Goal: Task Accomplishment & Management: Manage account settings

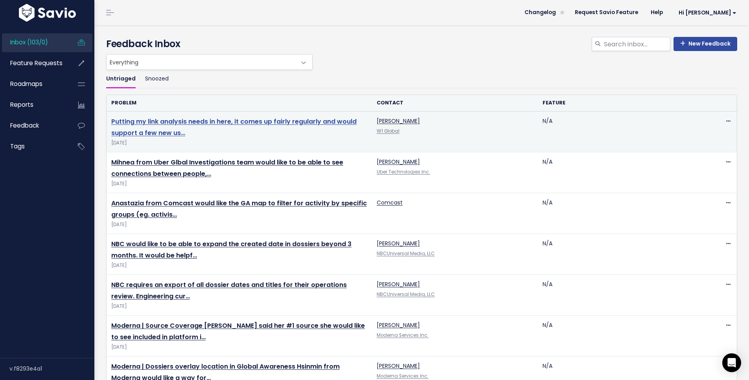
click at [244, 120] on link "Putting my link analysis needs in here, it comes up fairly regularly and would …" at bounding box center [233, 127] width 245 height 20
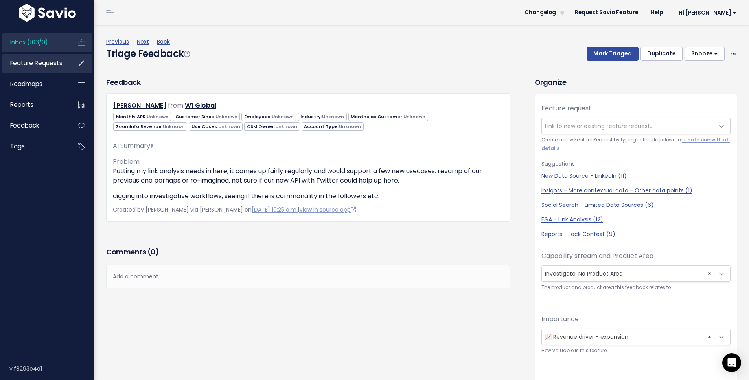
click at [35, 66] on span "Feature Requests" at bounding box center [36, 63] width 52 height 8
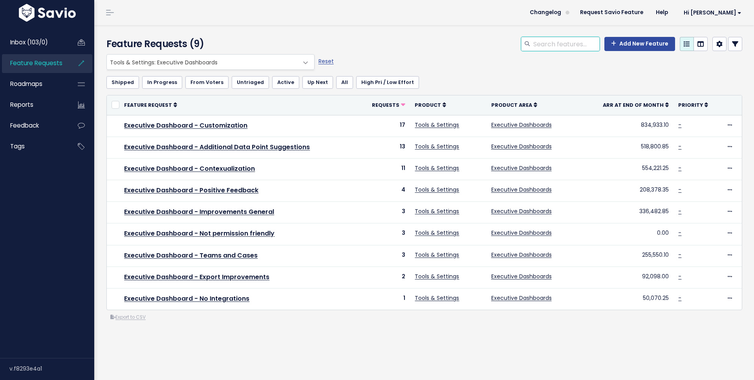
click at [557, 48] on input "search" at bounding box center [566, 44] width 67 height 14
click at [289, 67] on span "Tools & Settings: Executive Dashboards" at bounding box center [203, 62] width 192 height 15
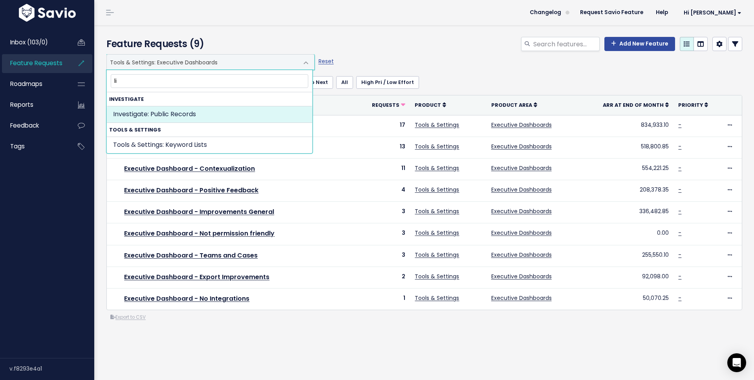
type input "l"
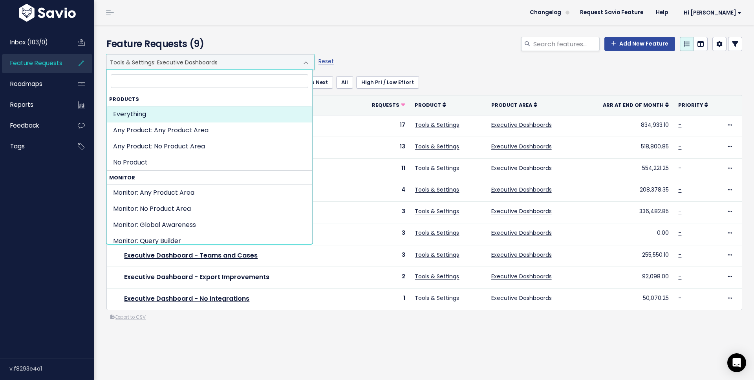
select select ":"
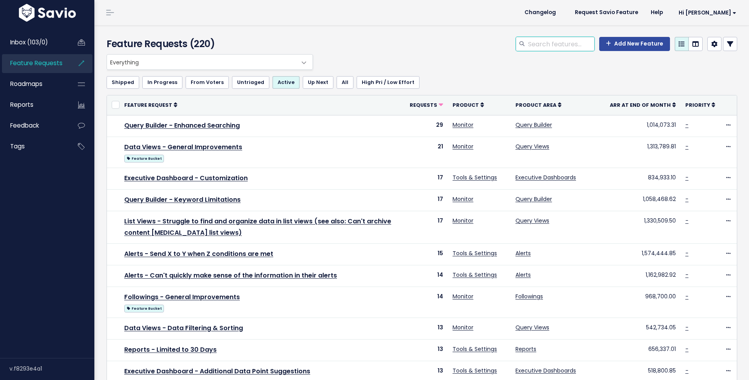
click at [552, 51] on input "search" at bounding box center [560, 44] width 67 height 14
type input "link analysis"
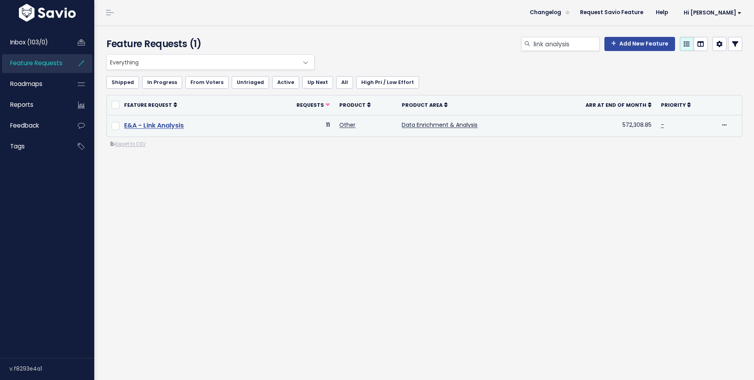
click at [146, 127] on link "E&A - Link Analysis" at bounding box center [154, 125] width 60 height 9
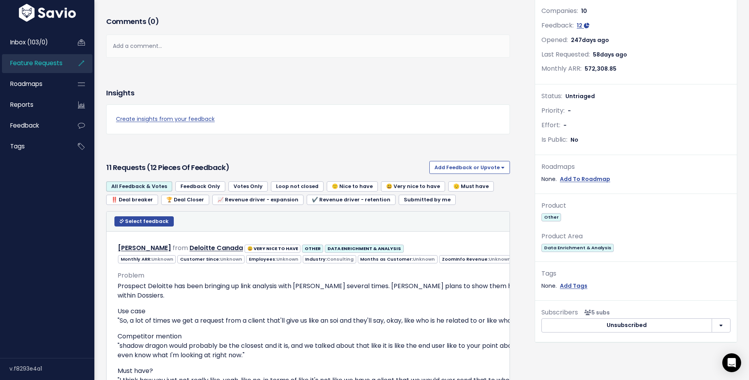
scroll to position [114, 0]
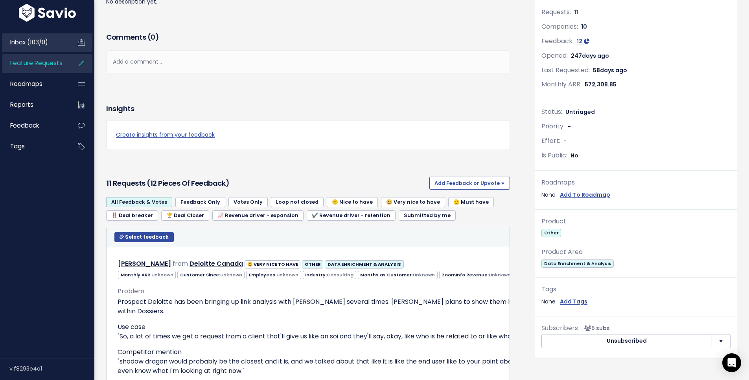
click at [48, 41] on span "Inbox (103/0)" at bounding box center [29, 42] width 38 height 8
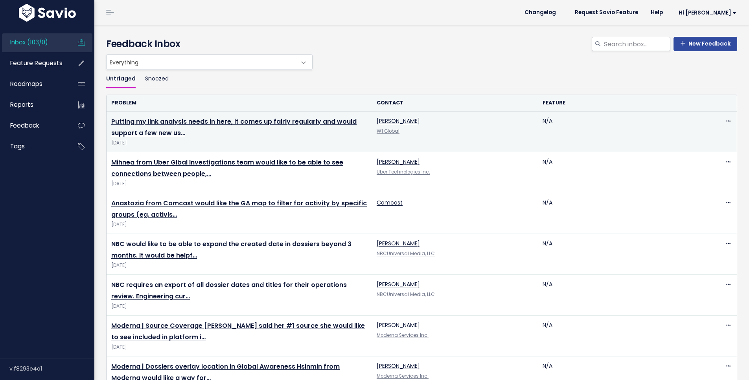
click at [266, 145] on span "[DATE]" at bounding box center [239, 143] width 256 height 8
click at [264, 124] on link "Putting my link analysis needs in here, it comes up fairly regularly and would …" at bounding box center [233, 127] width 245 height 20
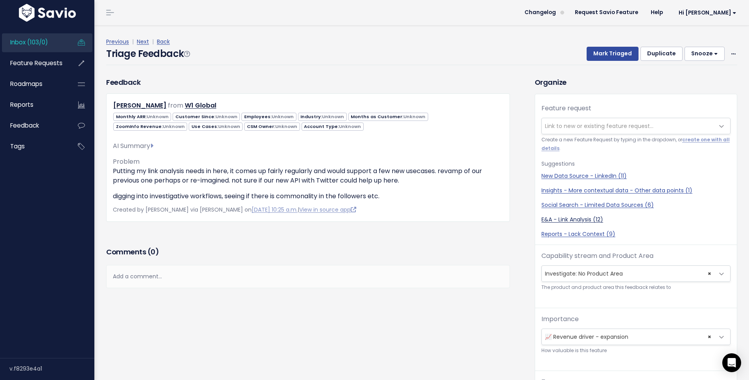
click at [559, 221] on link "E&A - Link Analysis (12)" at bounding box center [635, 220] width 189 height 8
select select "54948"
click at [609, 277] on span "× Investigate: No Product Area" at bounding box center [627, 274] width 172 height 16
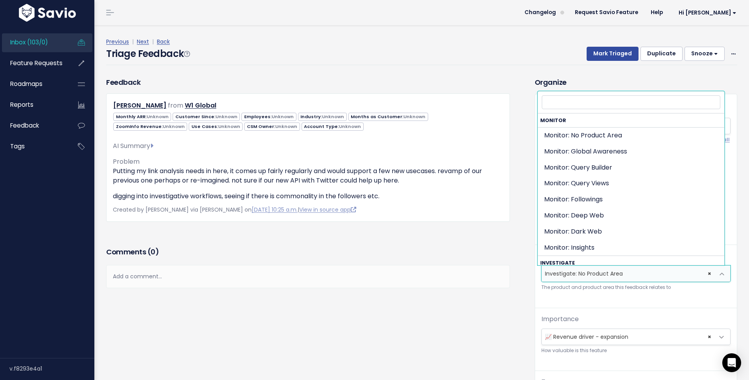
scroll to position [125, 0]
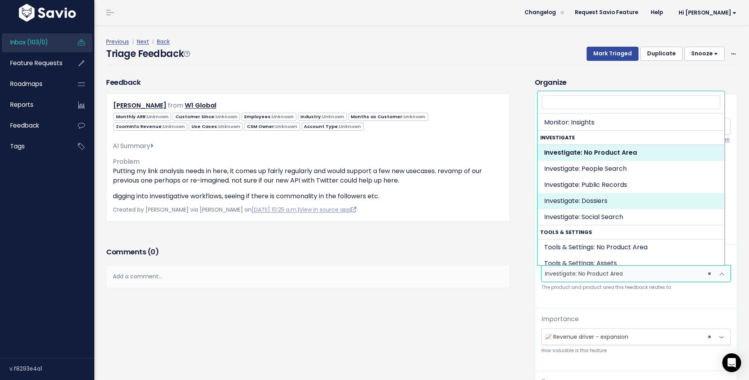
select select "INVESTIGATE:DOSSIERS"
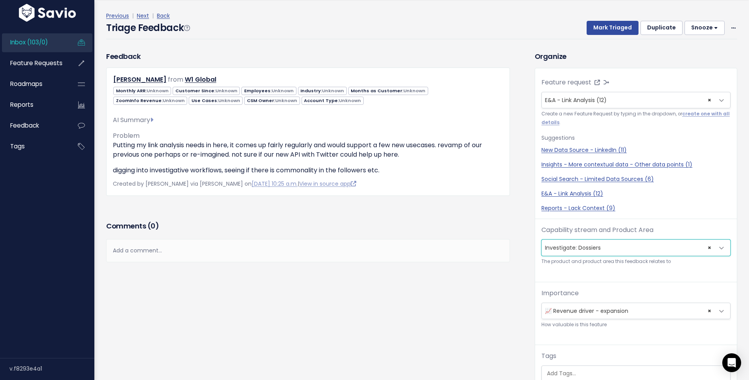
scroll to position [127, 0]
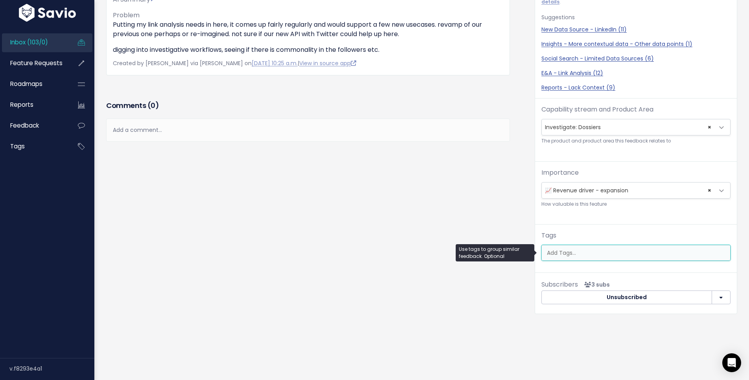
click at [587, 249] on input "search" at bounding box center [636, 253] width 186 height 8
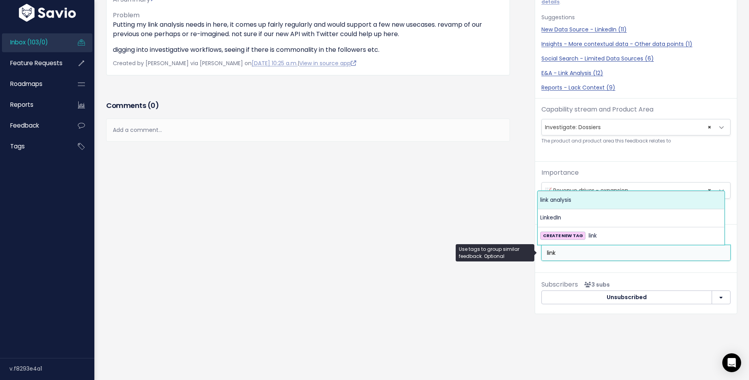
type input "link"
select select "13291"
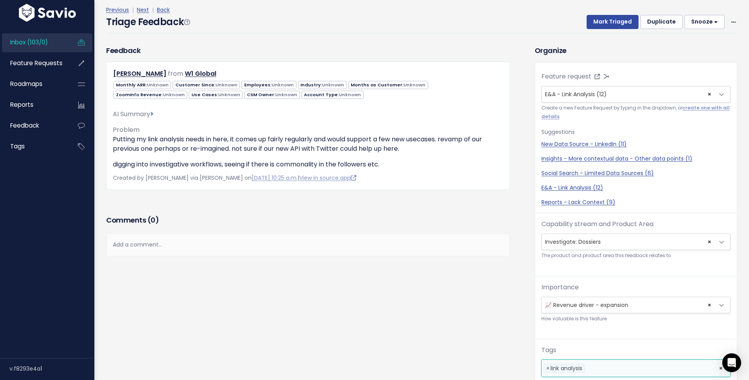
scroll to position [0, 0]
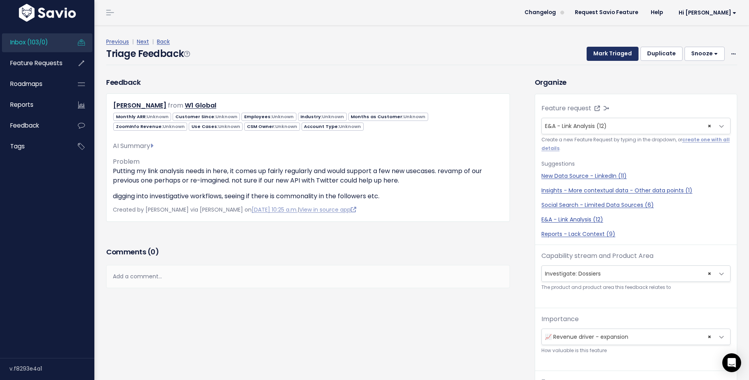
click at [610, 48] on button "Mark Triaged" at bounding box center [612, 54] width 52 height 14
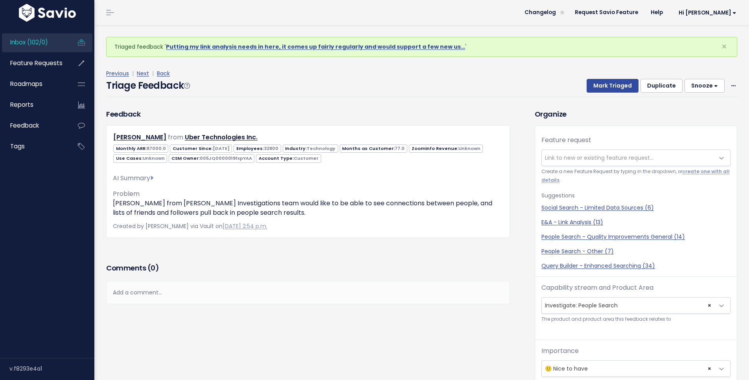
click at [30, 41] on span "Inbox (102/0)" at bounding box center [29, 42] width 38 height 8
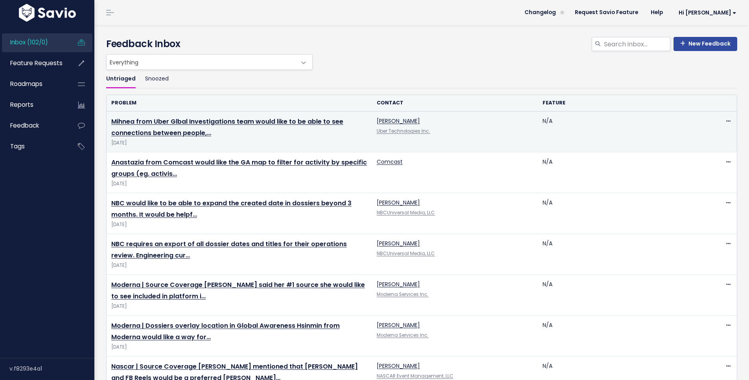
click at [205, 127] on td "Mihnea from Uber Glbal Investigations team would like to be able to see connect…" at bounding box center [238, 132] width 265 height 41
click at [191, 119] on link "Mihnea from Uber Glbal Investigations team would like to be able to see connect…" at bounding box center [227, 127] width 232 height 20
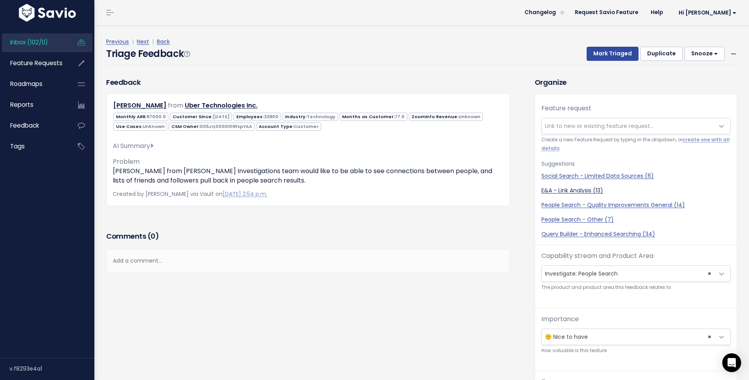
click at [579, 191] on link "E&A - Link Analysis (13)" at bounding box center [635, 191] width 189 height 8
select select "54948"
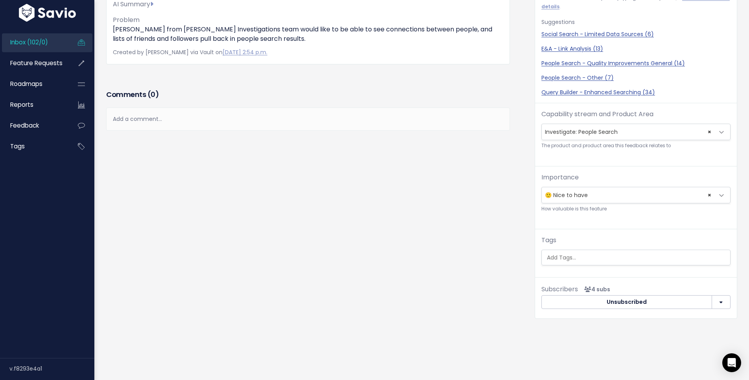
scroll to position [125, 0]
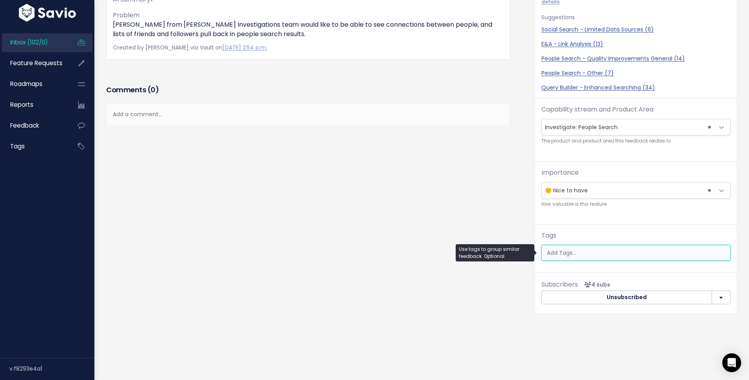
click at [598, 251] on input "search" at bounding box center [636, 253] width 186 height 8
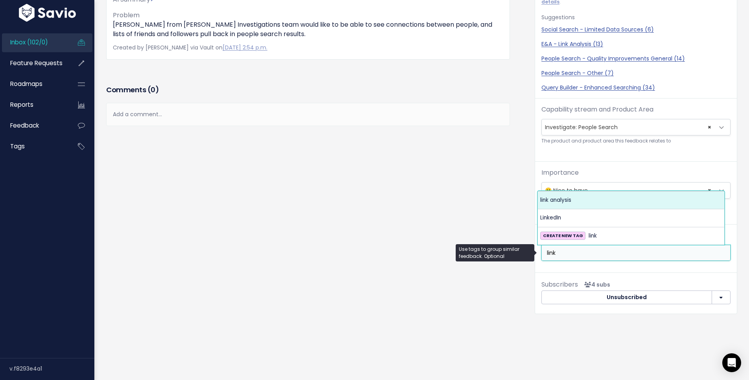
type input "link"
select select "13291"
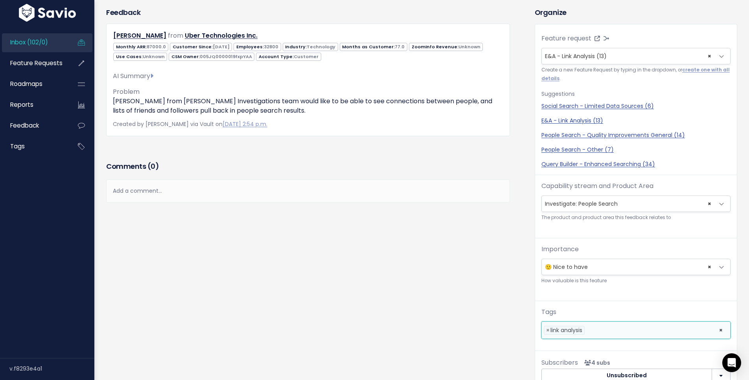
scroll to position [0, 0]
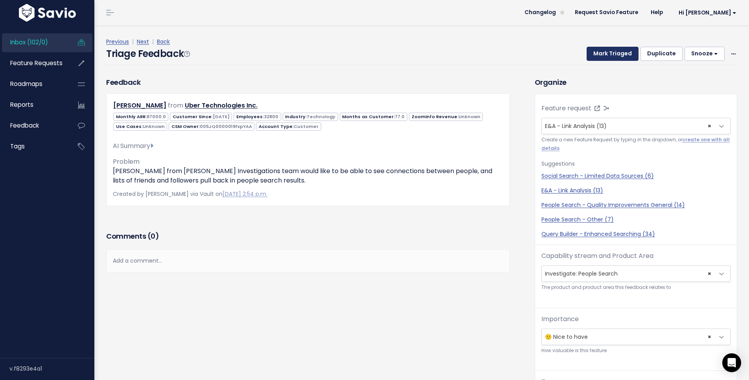
click at [603, 50] on button "Mark Triaged" at bounding box center [612, 54] width 52 height 14
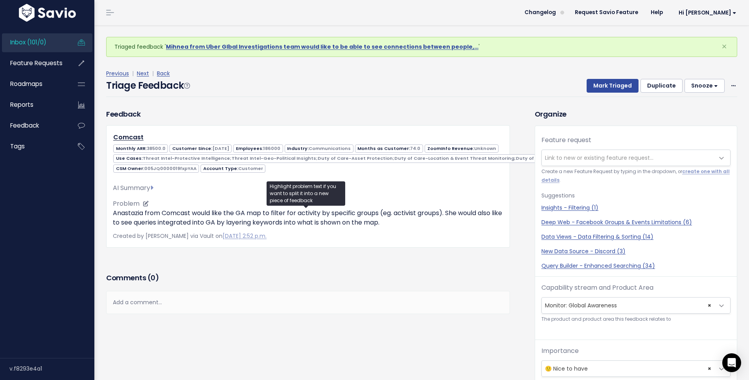
click at [154, 214] on p "Anastazia from Comcast would like the GA map to filter for activity by specific…" at bounding box center [308, 218] width 390 height 19
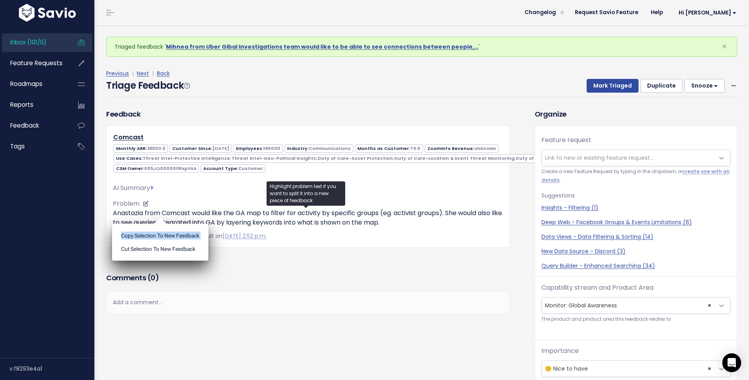
click at [154, 224] on ul "Copy selection to new Feedback Cut selection to new Feedback" at bounding box center [160, 242] width 96 height 37
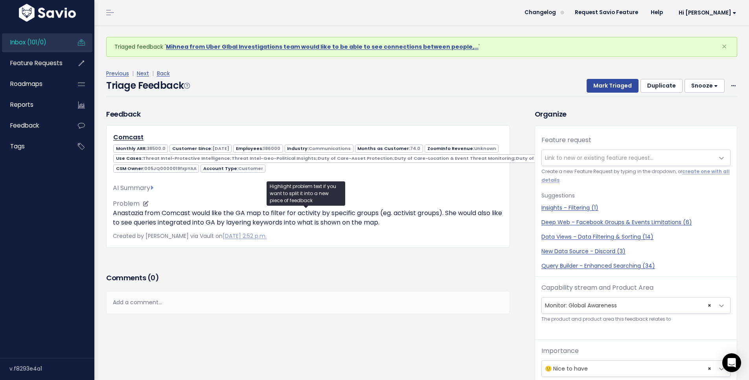
click at [163, 213] on p "Anastazia from Comcast would like the GA map to filter for activity by specific…" at bounding box center [308, 218] width 390 height 19
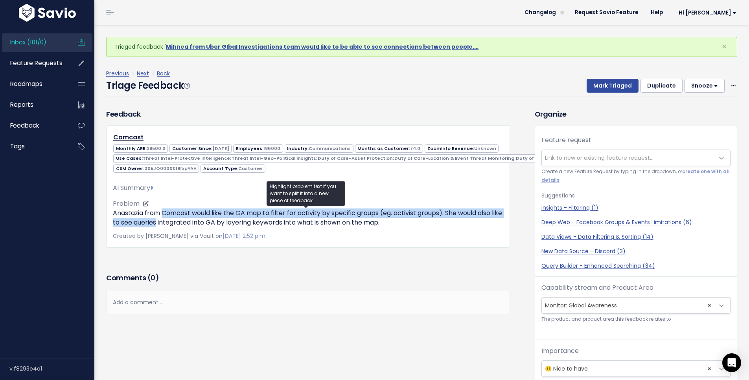
drag, startPoint x: 163, startPoint y: 213, endPoint x: 162, endPoint y: 220, distance: 6.9
click at [162, 220] on p "Anastazia from Comcast would like the GA map to filter for activity by specific…" at bounding box center [308, 218] width 390 height 19
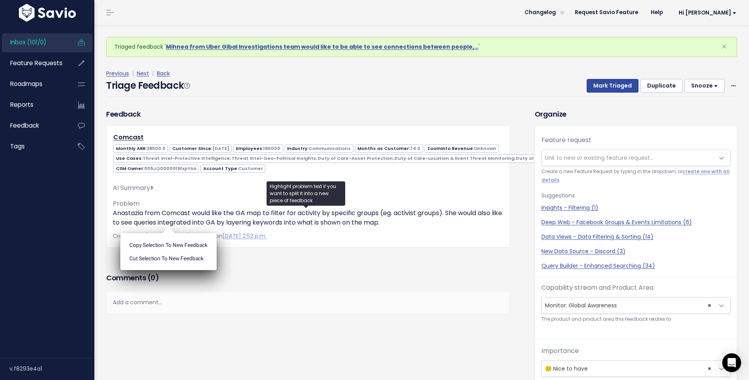
click at [246, 291] on div "Add a comment..." at bounding box center [308, 302] width 404 height 23
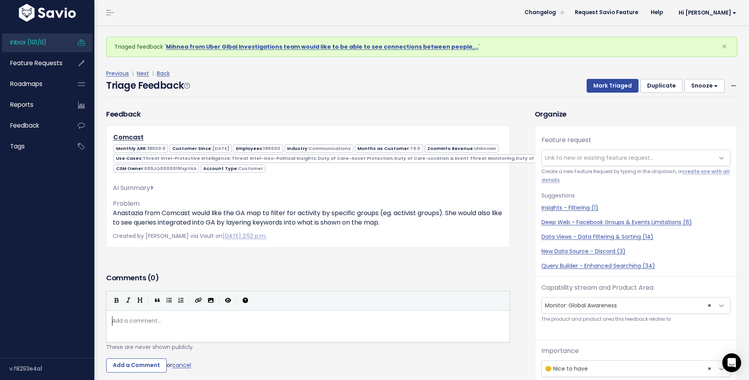
scroll to position [3, 0]
click at [200, 333] on div "Add a comment... ​" at bounding box center [317, 336] width 415 height 43
click at [143, 73] on link "Next" at bounding box center [143, 74] width 12 height 8
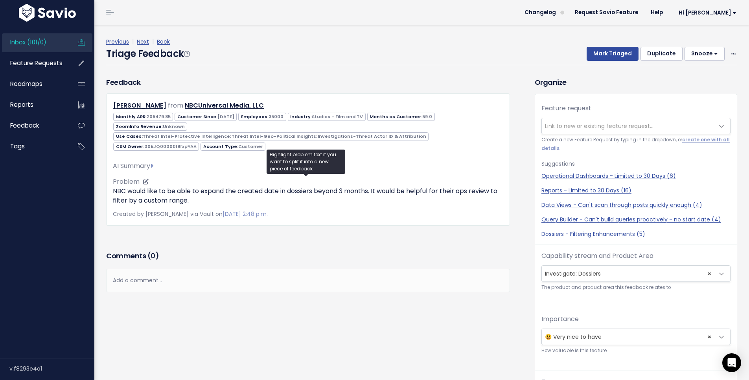
click at [204, 187] on p "NBC would like to be able to expand the created date in dossiers beyond 3 month…" at bounding box center [308, 196] width 390 height 19
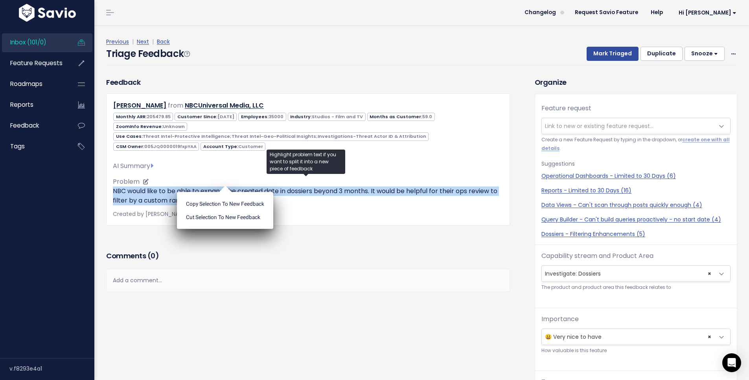
click at [204, 187] on p "NBC would like to be able to expand the created date in dossiers beyond 3 month…" at bounding box center [308, 196] width 390 height 19
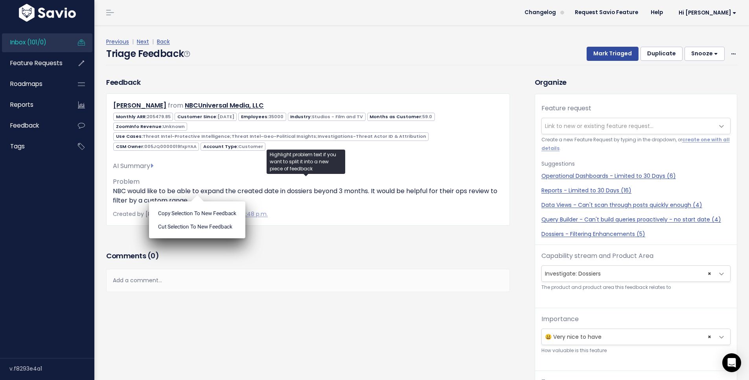
click at [428, 223] on div "Feedback [PERSON_NAME] from NBCUniversal Media, LLC 35000" at bounding box center [307, 163] width 415 height 172
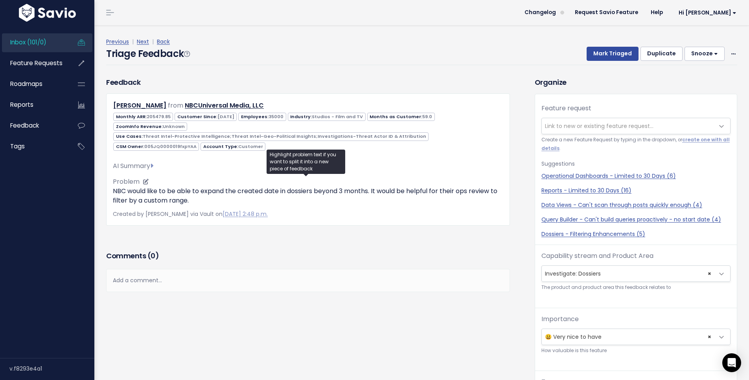
click at [176, 187] on p "NBC would like to be able to expand the created date in dossiers beyond 3 month…" at bounding box center [308, 196] width 390 height 19
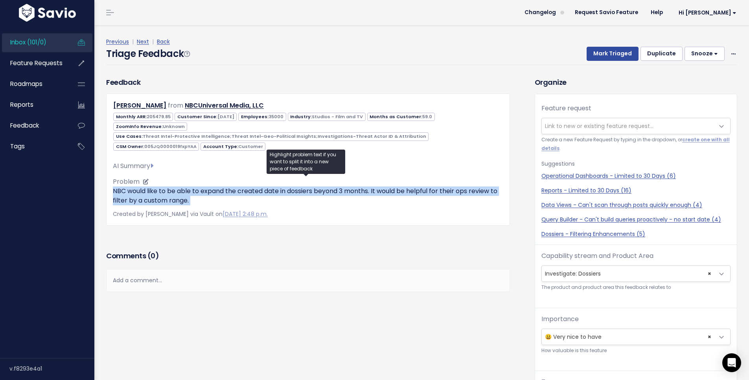
click at [176, 187] on p "NBC would like to be able to expand the created date in dossiers beyond 3 month…" at bounding box center [308, 196] width 390 height 19
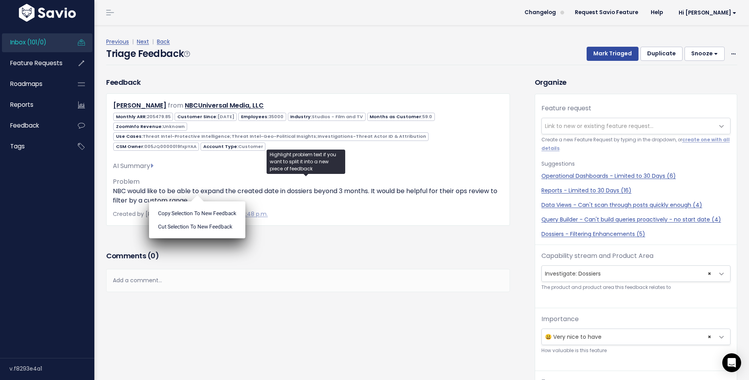
click at [347, 232] on div "Feedback [PERSON_NAME] from NBCUniversal Media, LLC 35000" at bounding box center [307, 163] width 415 height 172
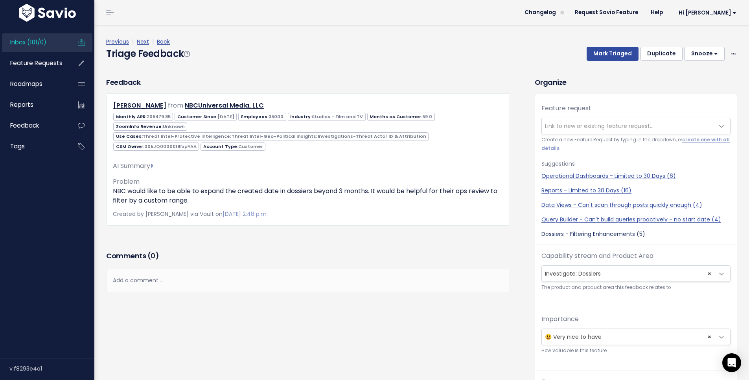
click at [591, 236] on link "Dossiers - Filtering Enhancements (5)" at bounding box center [635, 234] width 189 height 8
select select "56925"
click at [616, 57] on button "Mark Triaged" at bounding box center [612, 54] width 52 height 14
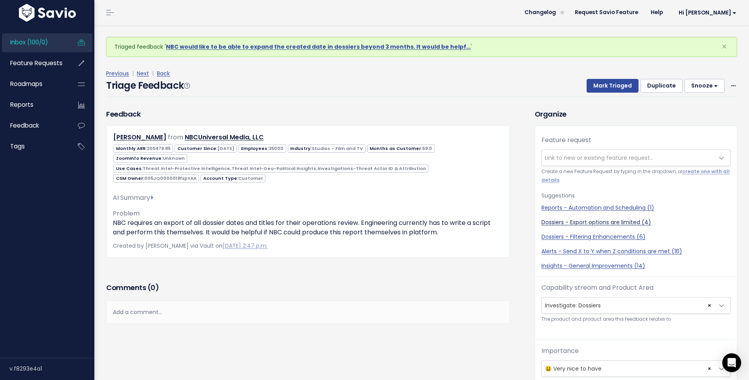
click at [578, 223] on link "Dossiers - Export options are limited (4)" at bounding box center [635, 222] width 189 height 8
select select "56931"
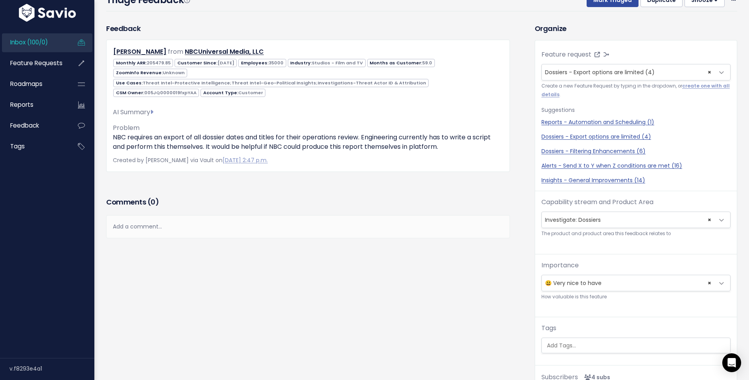
scroll to position [159, 0]
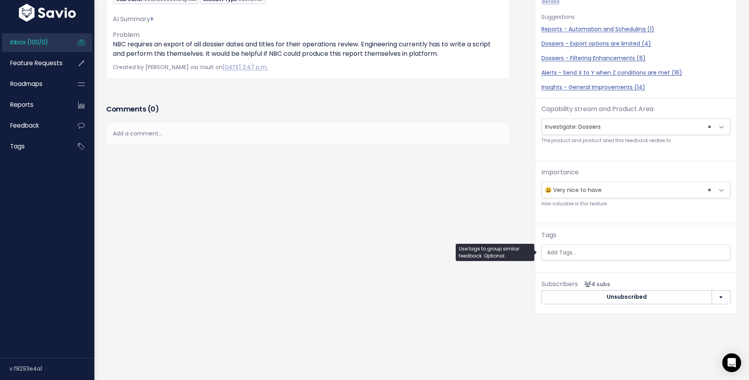
click at [567, 249] on input "search" at bounding box center [636, 253] width 186 height 8
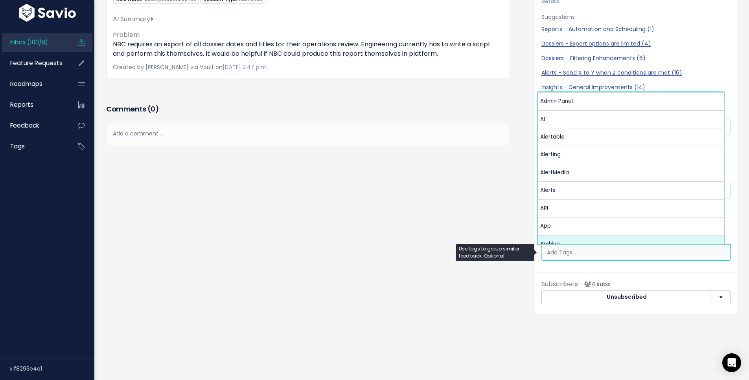
click at [416, 176] on div "Feedback George Solorzano from NBCUniversal Media, LLC" at bounding box center [314, 128] width 428 height 396
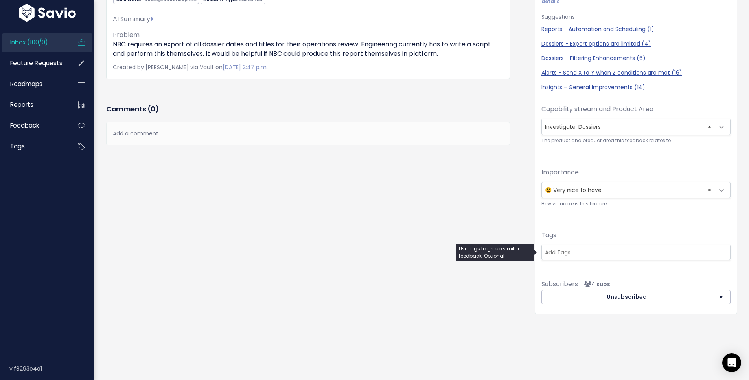
click at [580, 249] on input "search" at bounding box center [634, 253] width 186 height 8
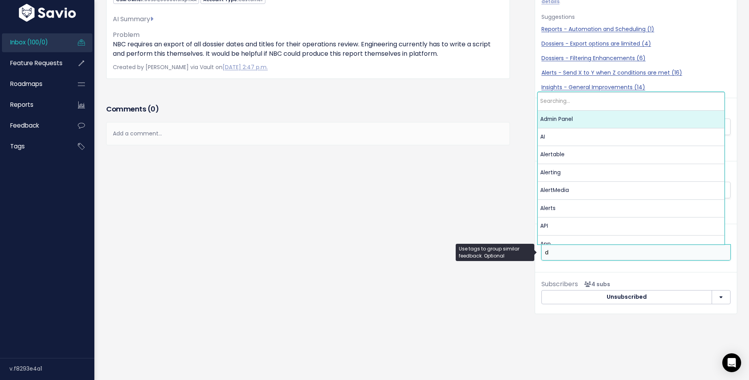
scroll to position [0, 0]
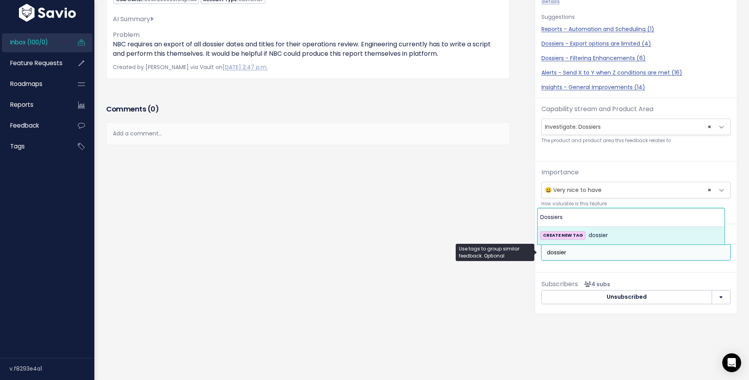
type input "dossier"
select select "13279"
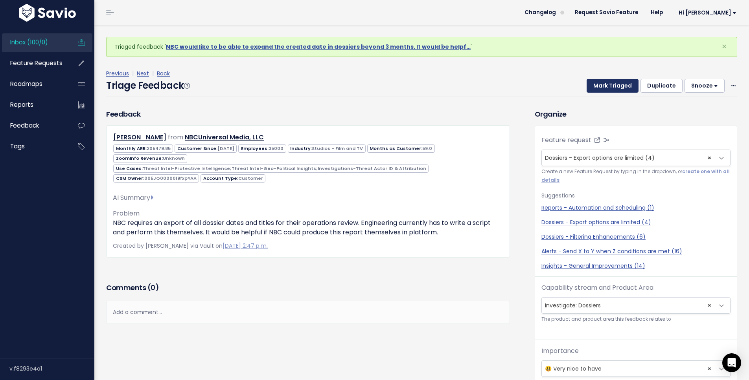
click at [607, 91] on button "Mark Triaged" at bounding box center [612, 86] width 52 height 14
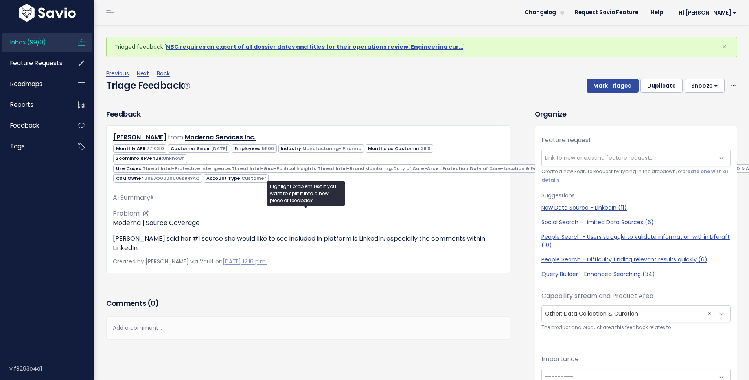
click at [121, 220] on div "Moderna | Source Coverage Hsinmin said her #1 source she would like to see incl…" at bounding box center [308, 235] width 390 height 35
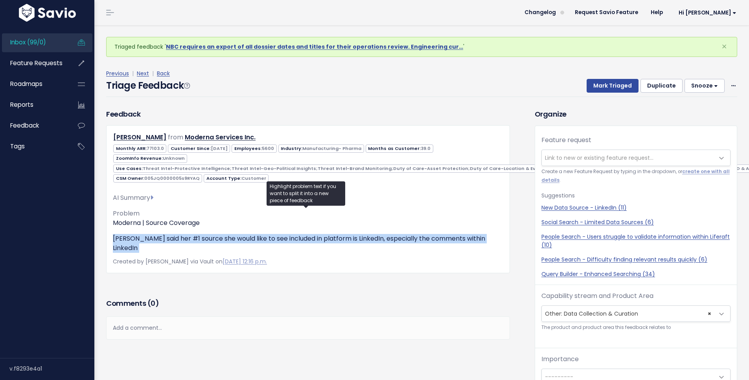
drag, startPoint x: 121, startPoint y: 220, endPoint x: 121, endPoint y: 234, distance: 14.2
click at [121, 234] on div "Hsinmin Nusbaum from Moderna Services Inc." at bounding box center [308, 199] width 404 height 148
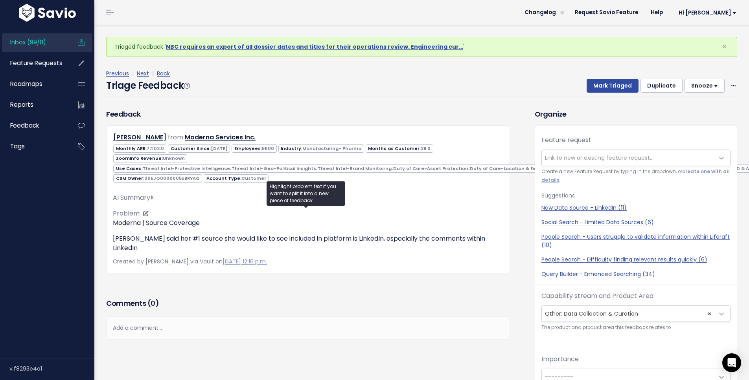
click at [128, 218] on p "Moderna | Source Coverage" at bounding box center [308, 222] width 390 height 9
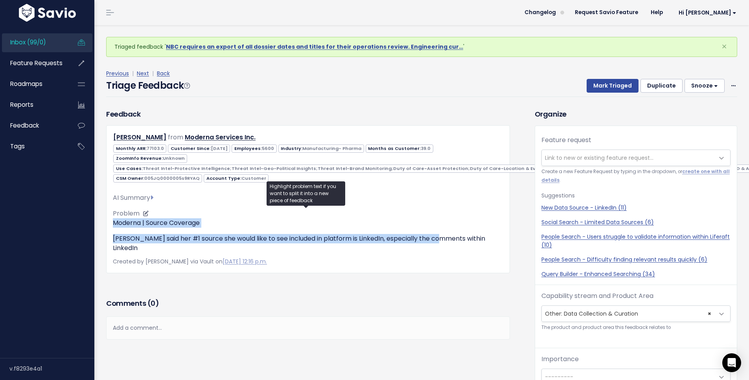
drag, startPoint x: 128, startPoint y: 208, endPoint x: 413, endPoint y: 231, distance: 285.4
click at [413, 231] on div "Moderna | Source Coverage Hsinmin said her #1 source she would like to see incl…" at bounding box center [308, 235] width 390 height 35
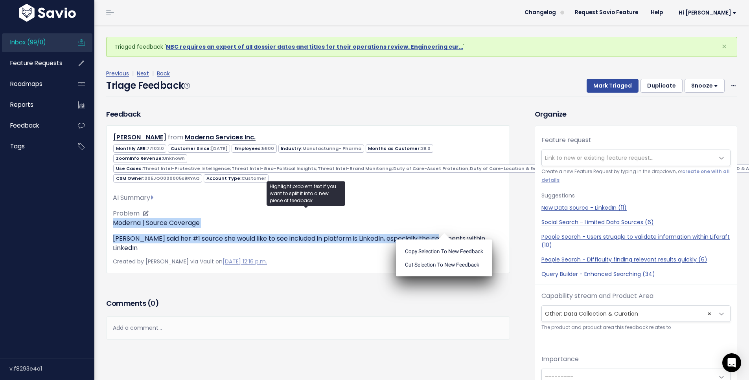
click at [413, 234] on p "Hsinmin said her #1 source she would like to see included in platform is Linked…" at bounding box center [308, 243] width 390 height 19
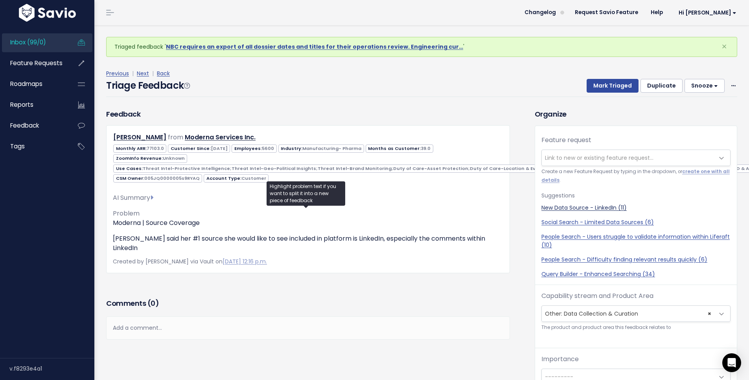
click at [599, 207] on link "New Data Source - LinkedIn (11)" at bounding box center [635, 208] width 189 height 8
select select "56490"
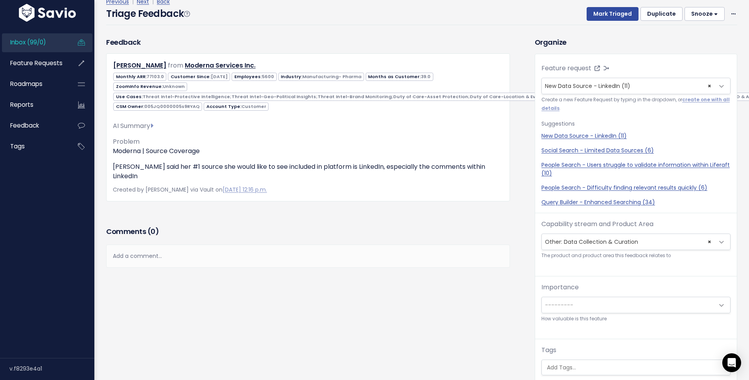
scroll to position [26, 0]
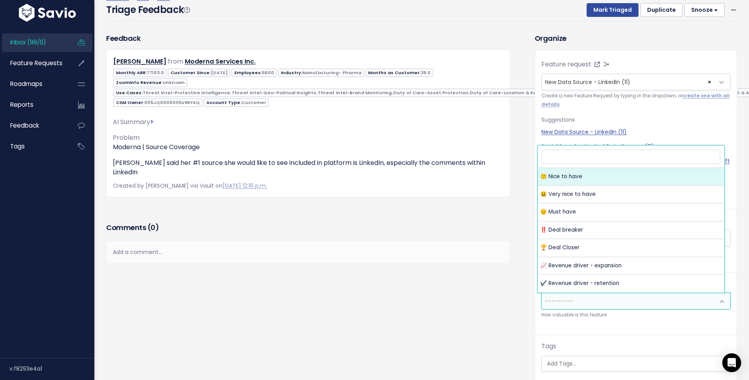
click at [604, 308] on span "---------" at bounding box center [627, 302] width 172 height 16
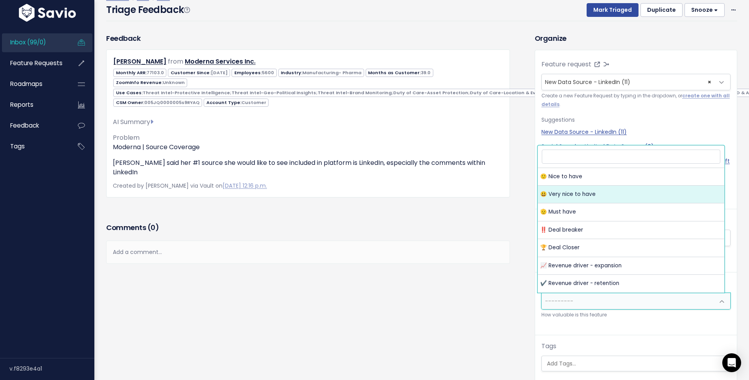
select select "VERY_NICE_TO_HAVE"
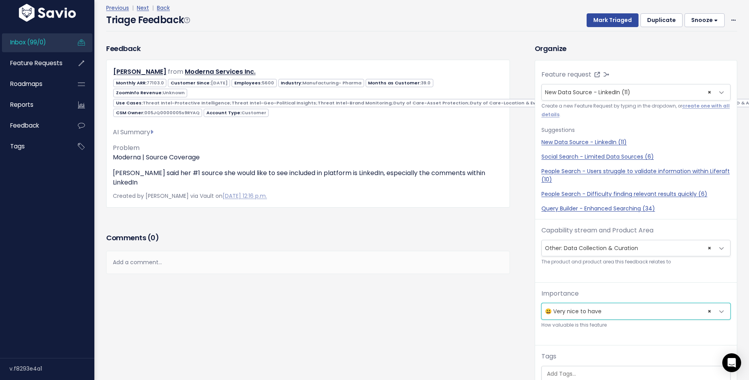
scroll to position [0, 0]
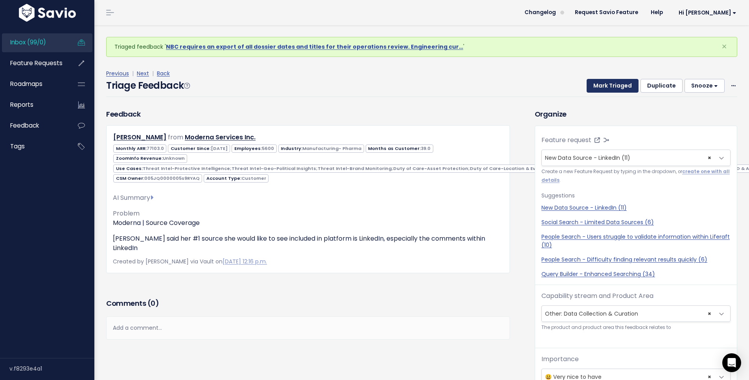
click at [616, 87] on button "Mark Triaged" at bounding box center [612, 86] width 52 height 14
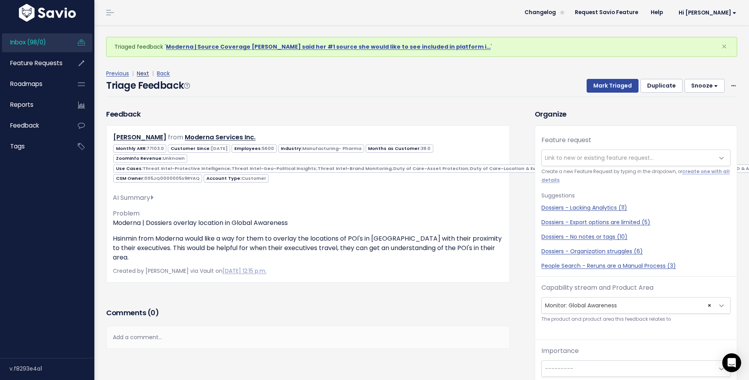
click at [147, 72] on link "Next" at bounding box center [143, 74] width 12 height 8
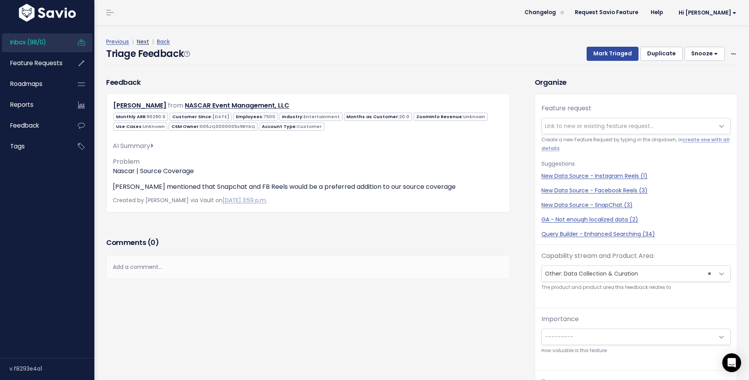
click at [139, 42] on link "Next" at bounding box center [143, 42] width 12 height 8
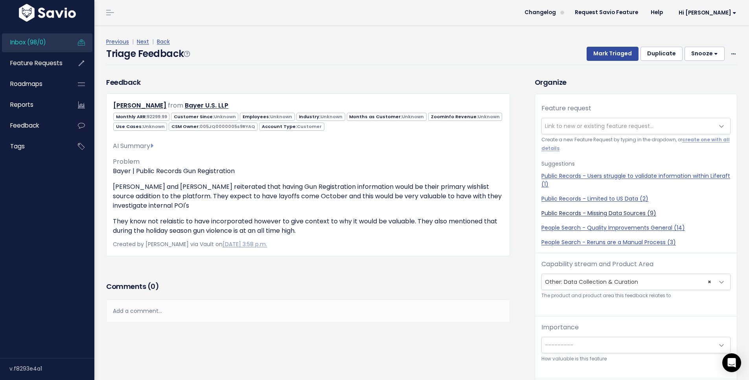
click at [585, 216] on link "Public Records - Missing Data Sources (9)" at bounding box center [635, 213] width 189 height 8
select select "56910"
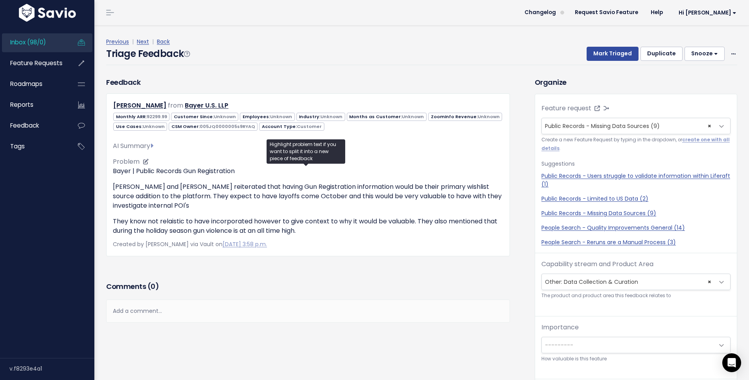
click at [198, 225] on p "They know not relaistic to have incorporated however to give context to why it …" at bounding box center [308, 226] width 390 height 19
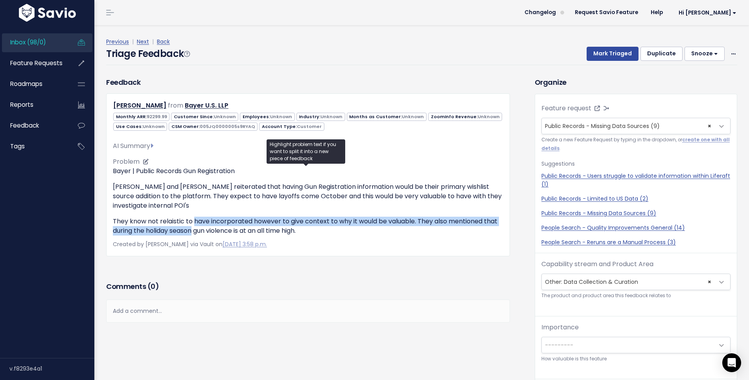
drag, startPoint x: 198, startPoint y: 225, endPoint x: 190, endPoint y: 227, distance: 8.1
click at [190, 227] on p "They know not relaistic to have incorporated however to give context to why it …" at bounding box center [308, 226] width 390 height 19
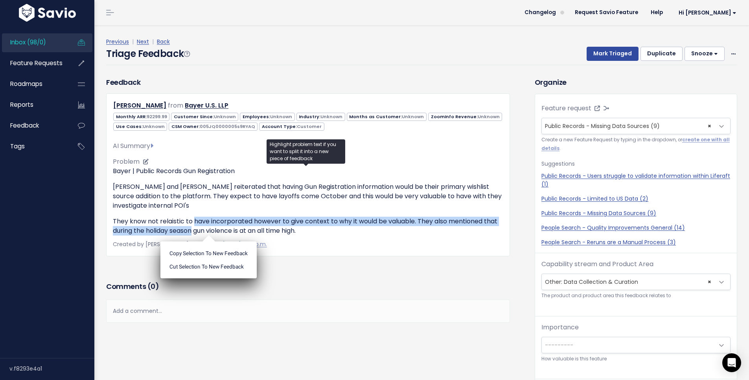
click at [190, 227] on p "They know not relaistic to have incorporated however to give context to why it …" at bounding box center [308, 226] width 390 height 19
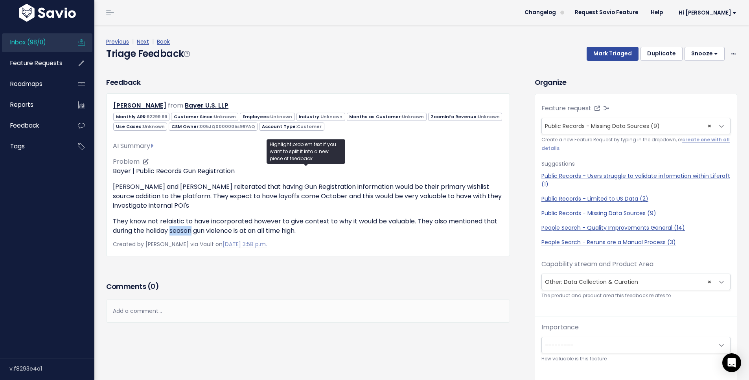
click at [190, 227] on p "They know not relaistic to have incorporated however to give context to why it …" at bounding box center [308, 226] width 390 height 19
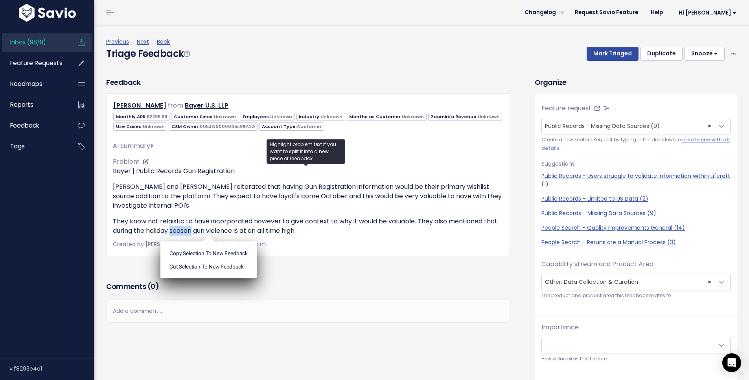
click at [190, 227] on p "They know not relaistic to have incorporated however to give context to why it …" at bounding box center [308, 226] width 390 height 19
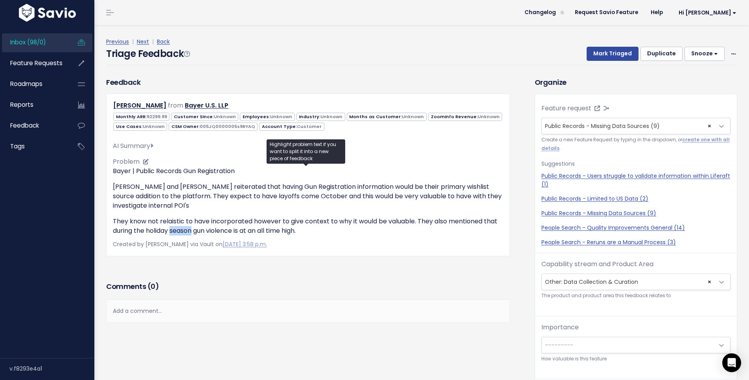
click at [190, 227] on p "They know not relaistic to have incorporated however to give context to why it …" at bounding box center [308, 226] width 390 height 19
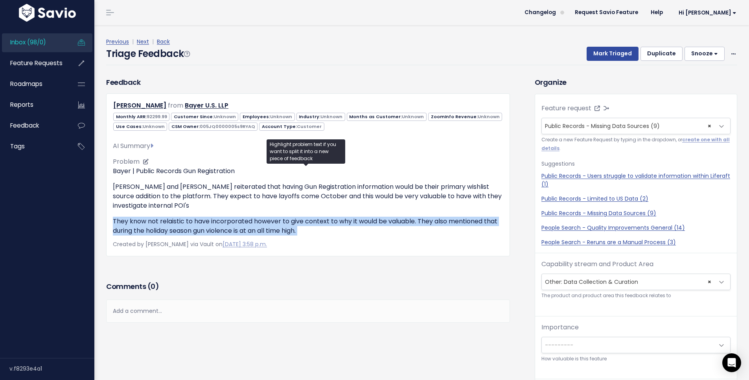
click at [189, 227] on p "They know not relaistic to have incorporated however to give context to why it …" at bounding box center [308, 226] width 390 height 19
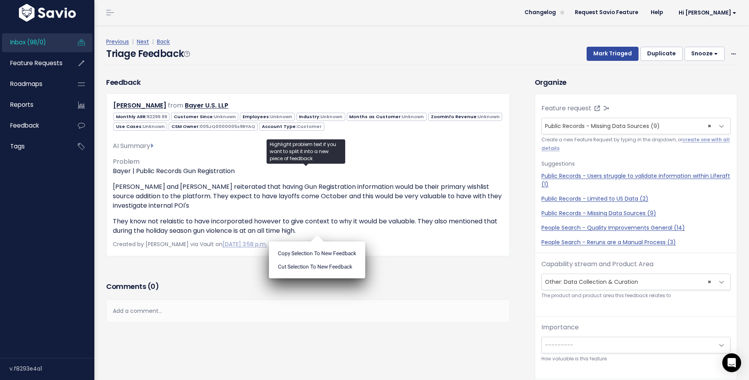
click at [191, 270] on div "Feedback Michelle Mininni from Bayer U.S. LLP" at bounding box center [307, 178] width 415 height 203
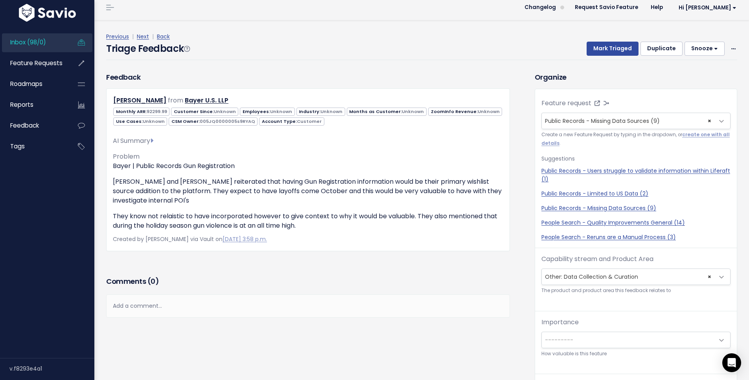
scroll to position [26, 0]
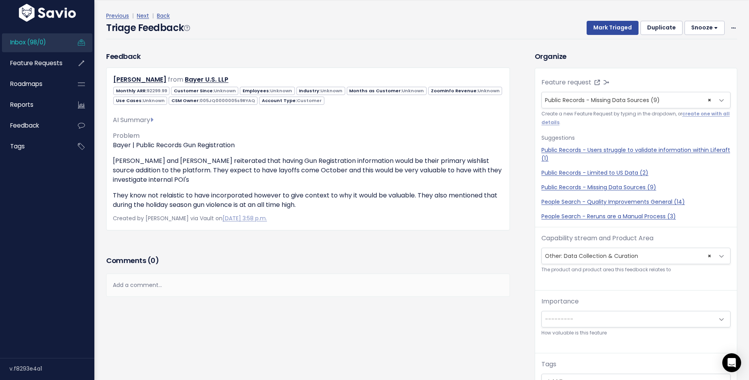
click at [584, 321] on span "---------" at bounding box center [627, 320] width 172 height 16
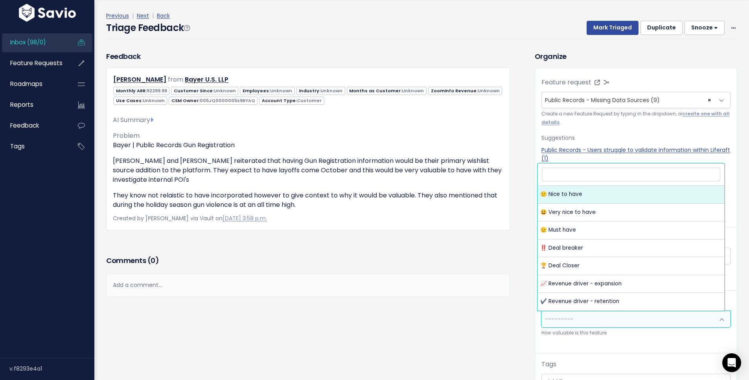
select select "NICE_TO_HAVE"
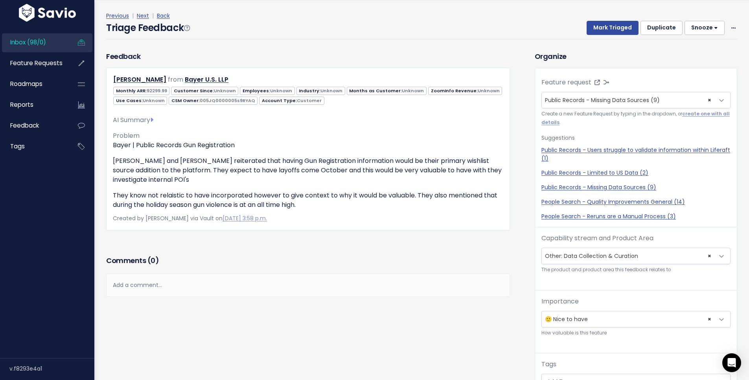
click at [492, 266] on h3 "Comments ( 0 )" at bounding box center [308, 260] width 404 height 11
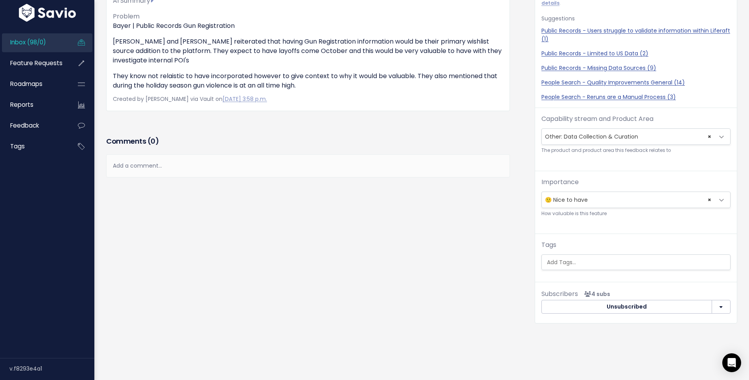
scroll to position [135, 0]
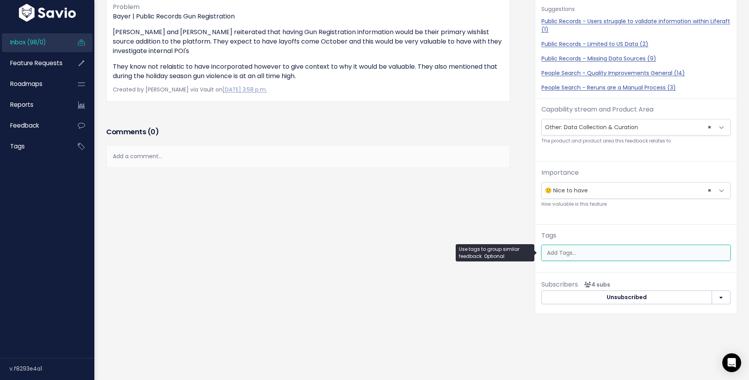
click at [578, 249] on input "search" at bounding box center [636, 253] width 186 height 8
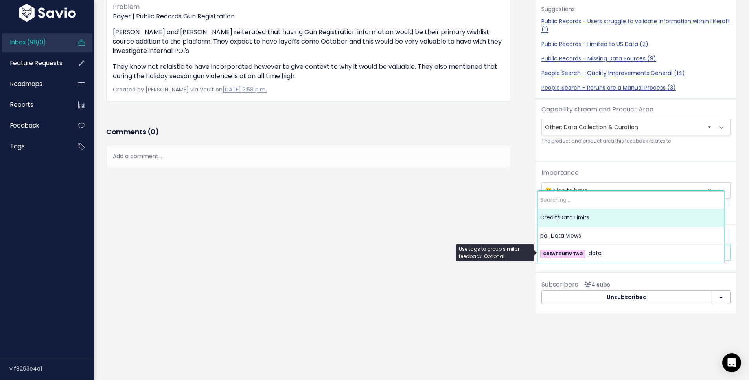
type input "d"
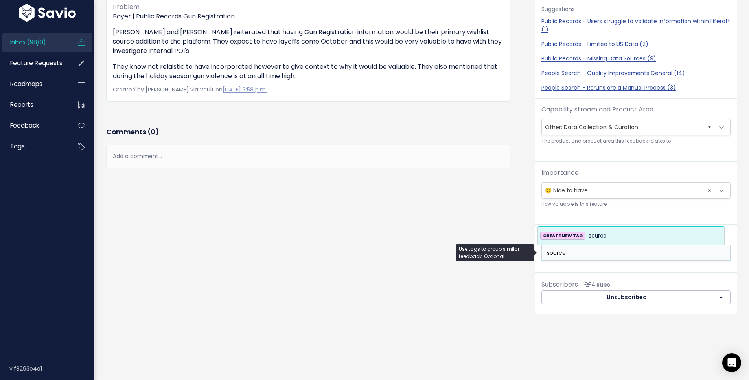
type input "source"
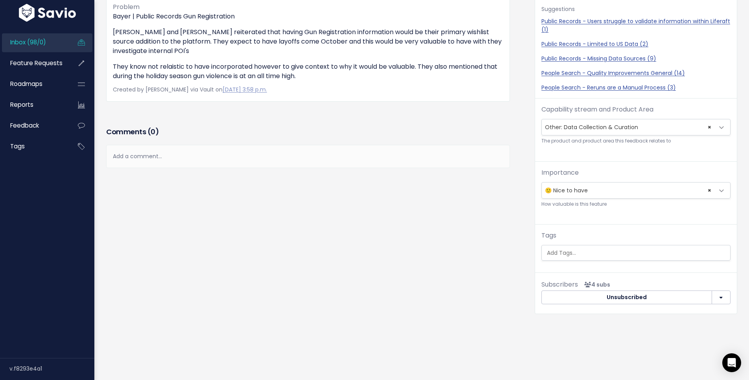
click at [463, 221] on div "Feedback Michelle Mininni from Bayer U.S. LLP 92299.99" at bounding box center [314, 124] width 428 height 404
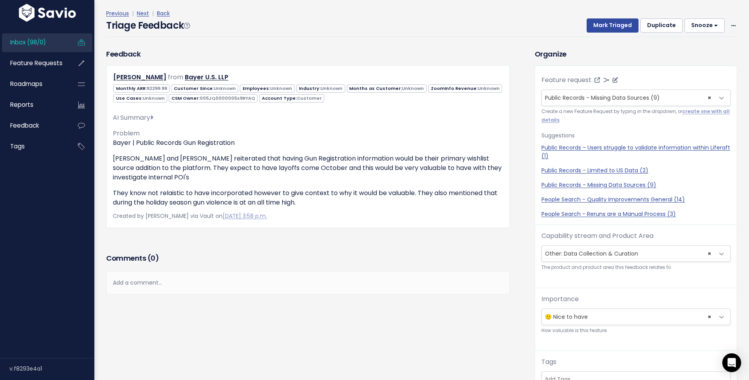
scroll to position [0, 0]
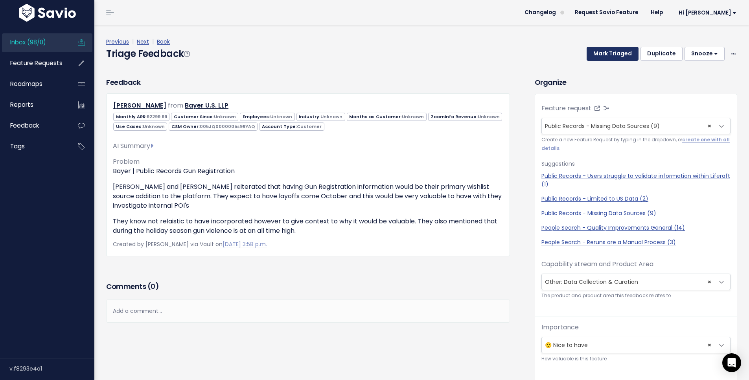
click at [609, 53] on button "Mark Triaged" at bounding box center [612, 54] width 52 height 14
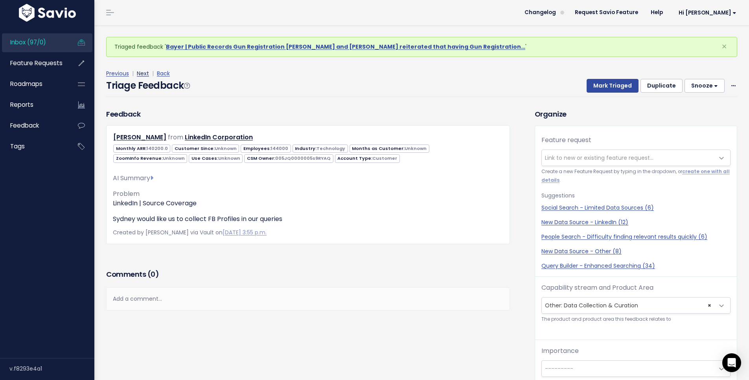
click at [142, 74] on link "Next" at bounding box center [143, 74] width 12 height 8
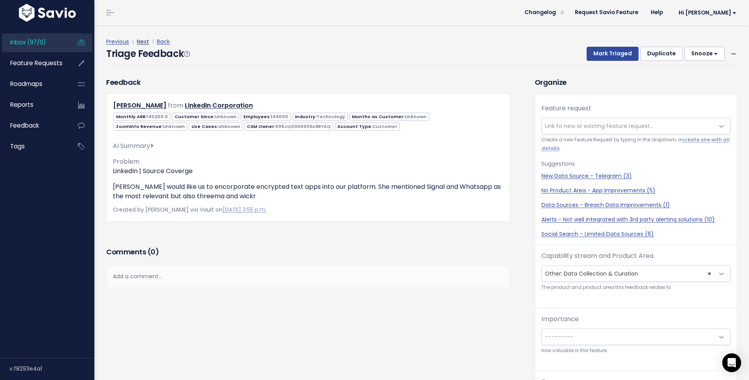
click at [148, 42] on link "Next" at bounding box center [143, 42] width 12 height 8
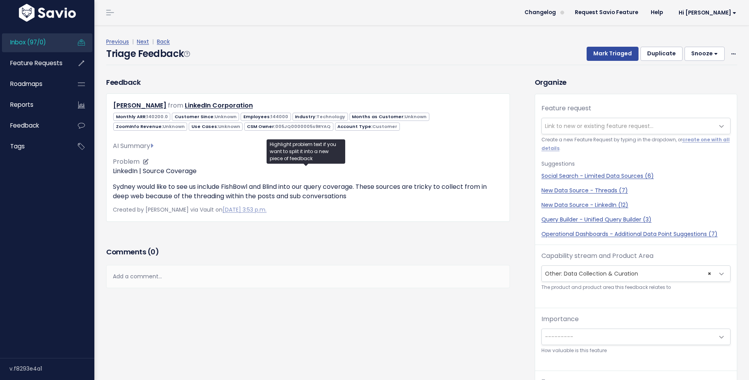
click at [156, 186] on p "Sydney would like to see us include FishBowl and Blind into our query coverage.…" at bounding box center [308, 191] width 390 height 19
click at [156, 185] on p "Sydney would like to see us include FishBowl and Blind into our query coverage.…" at bounding box center [308, 191] width 390 height 19
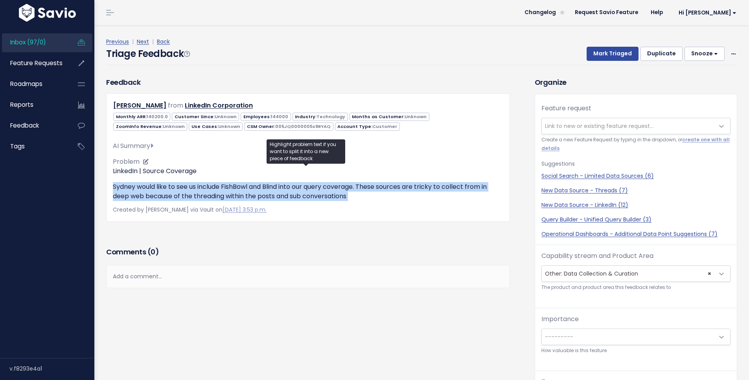
click at [156, 185] on p "Sydney would like to see us include FishBowl and Blind into our query coverage.…" at bounding box center [308, 191] width 390 height 19
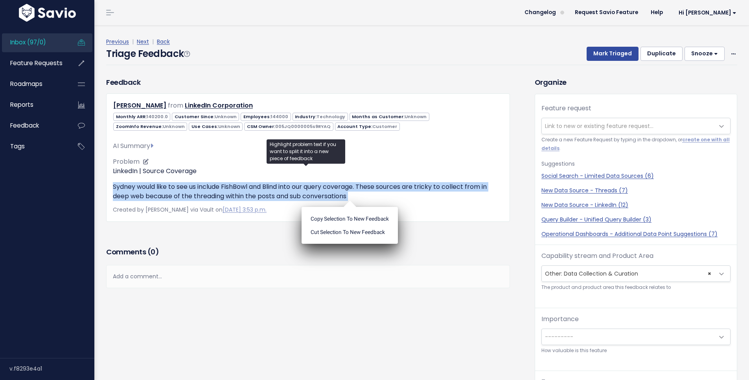
click at [156, 185] on p "Sydney would like to see us include FishBowl and Blind into our query coverage.…" at bounding box center [308, 191] width 390 height 19
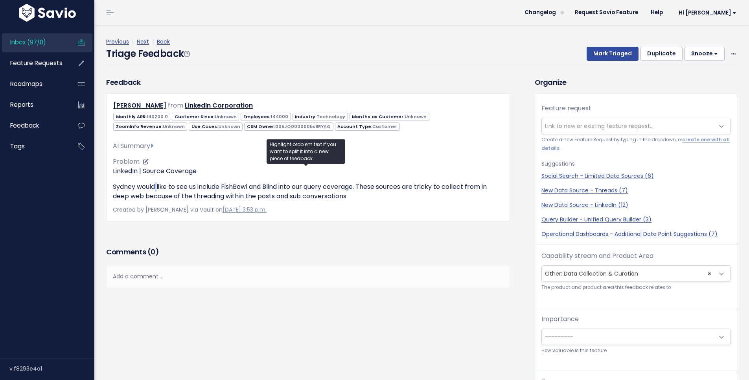
click at [156, 185] on p "Sydney would like to see us include FishBowl and Blind into our query coverage.…" at bounding box center [308, 191] width 390 height 19
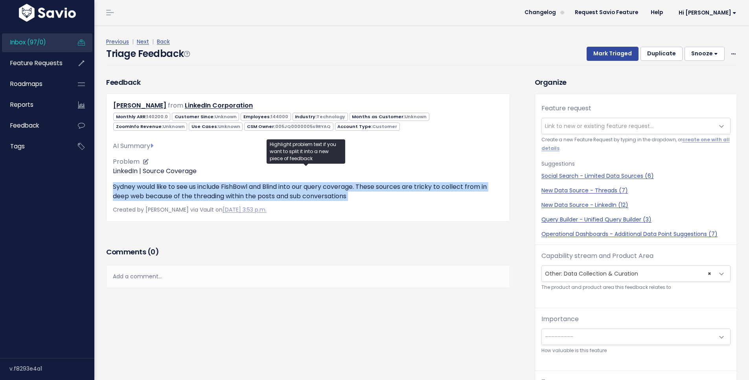
click at [156, 185] on p "Sydney would like to see us include FishBowl and Blind into our query coverage.…" at bounding box center [308, 191] width 390 height 19
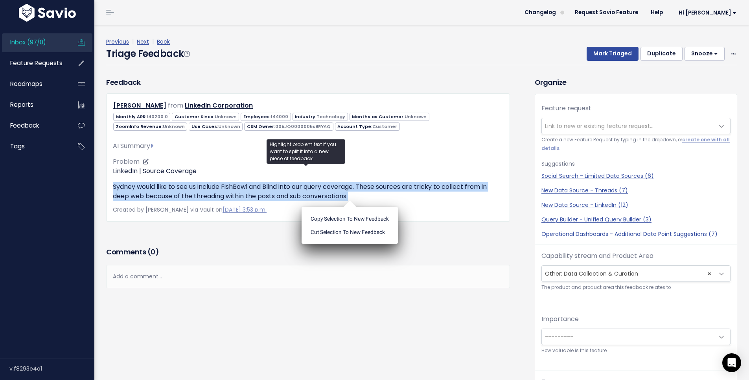
click at [156, 185] on p "Sydney would like to see us include FishBowl and Blind into our query coverage.…" at bounding box center [308, 191] width 390 height 19
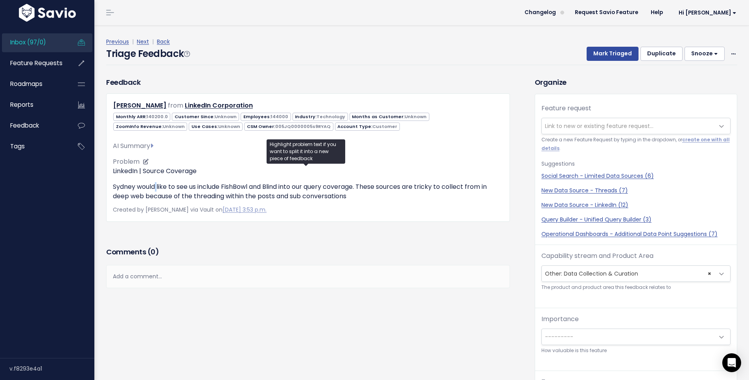
click at [156, 185] on p "Sydney would like to see us include FishBowl and Blind into our query coverage.…" at bounding box center [308, 191] width 390 height 19
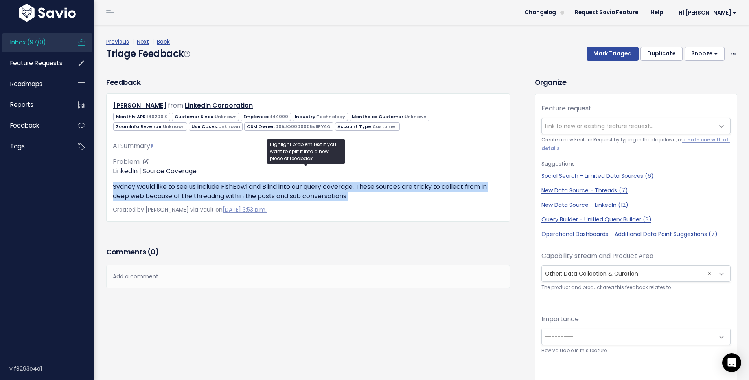
click at [156, 185] on p "Sydney would like to see us include FishBowl and Blind into our query coverage.…" at bounding box center [308, 191] width 390 height 19
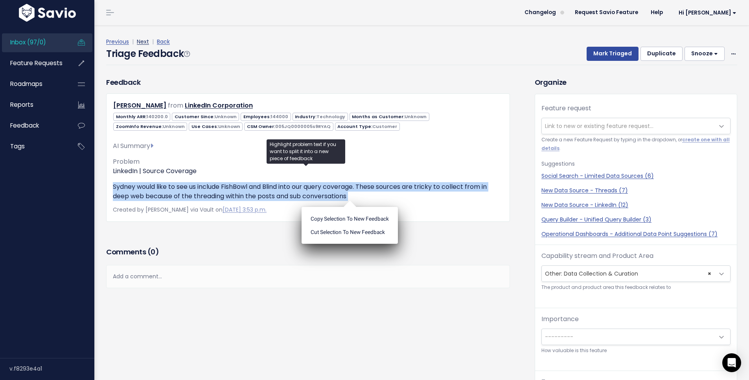
click at [139, 40] on link "Next" at bounding box center [143, 42] width 12 height 8
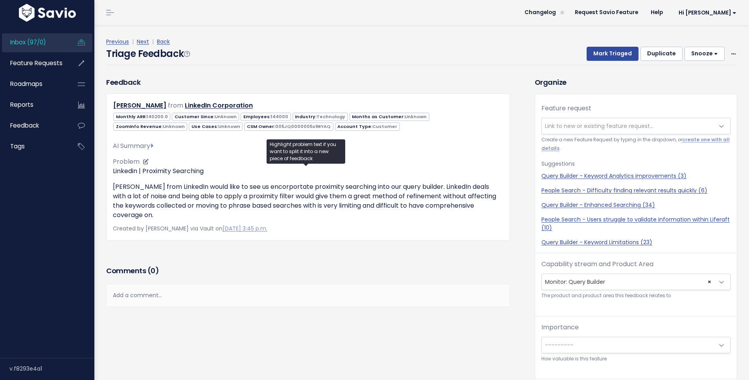
click at [116, 172] on p "Linkedin | Proximity Searching" at bounding box center [308, 171] width 390 height 9
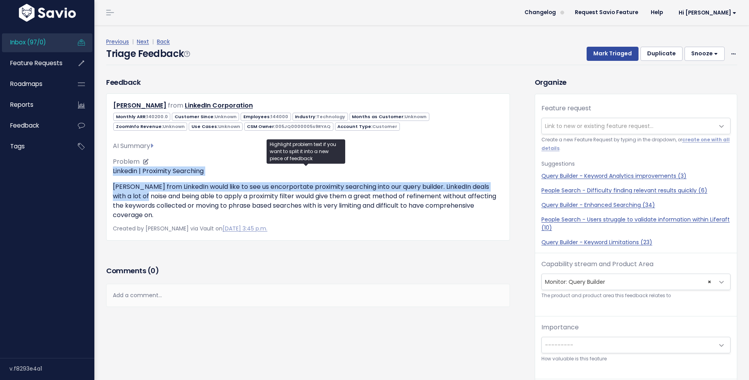
drag, startPoint x: 116, startPoint y: 172, endPoint x: 136, endPoint y: 194, distance: 29.5
click at [136, 194] on div "Linkedin | Proximity Searching [PERSON_NAME] from LinkedIn would like to see us…" at bounding box center [308, 193] width 390 height 53
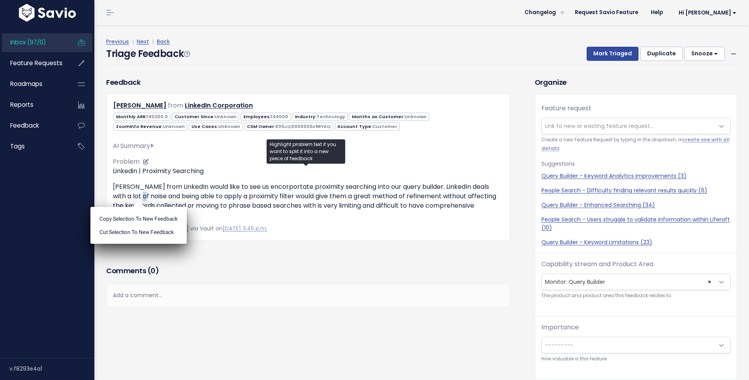
click at [134, 194] on p "[PERSON_NAME] from LinkedIn would like to see us encorportate proximity searchi…" at bounding box center [308, 201] width 390 height 38
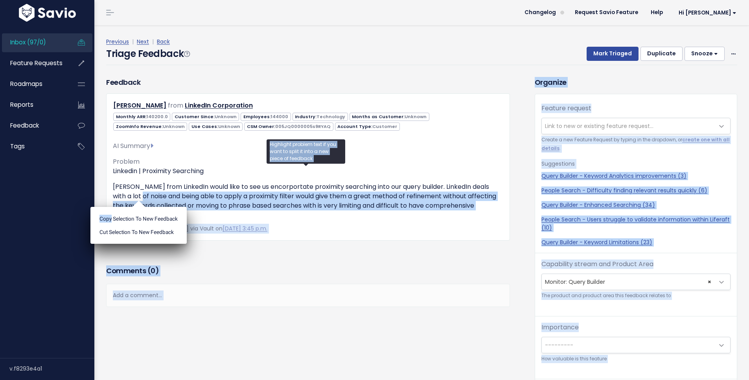
drag, startPoint x: 134, startPoint y: 194, endPoint x: 140, endPoint y: 203, distance: 11.1
click at [140, 203] on body "Inbox (97/0) Feature Requests Roadmaps ×" at bounding box center [374, 254] width 749 height 509
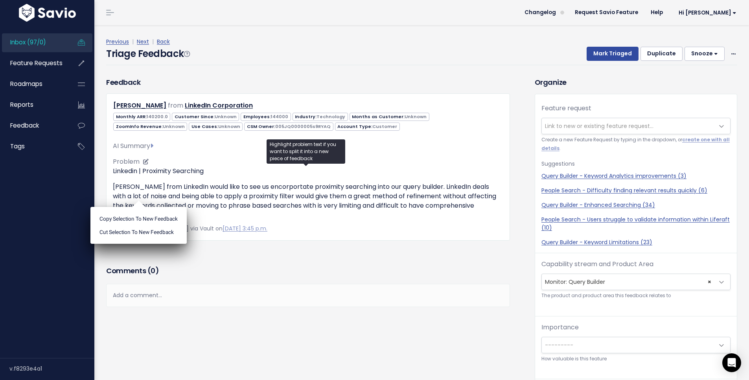
click at [130, 192] on p "[PERSON_NAME] from LinkedIn would like to see us encorportate proximity searchi…" at bounding box center [308, 201] width 390 height 38
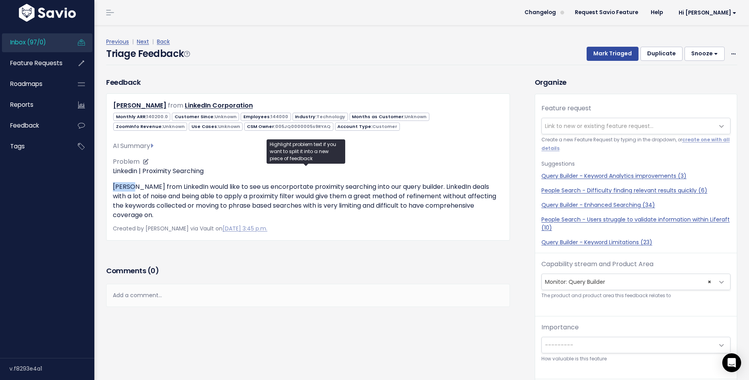
click at [130, 192] on p "Andrea from LinkedIn would like to see us encorportate proximity searching into…" at bounding box center [308, 201] width 390 height 38
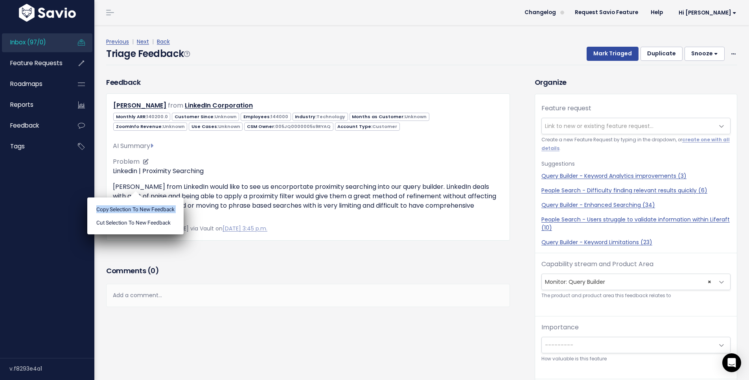
click at [130, 198] on ul "Copy selection to new Feedback Cut selection to new Feedback" at bounding box center [135, 216] width 96 height 37
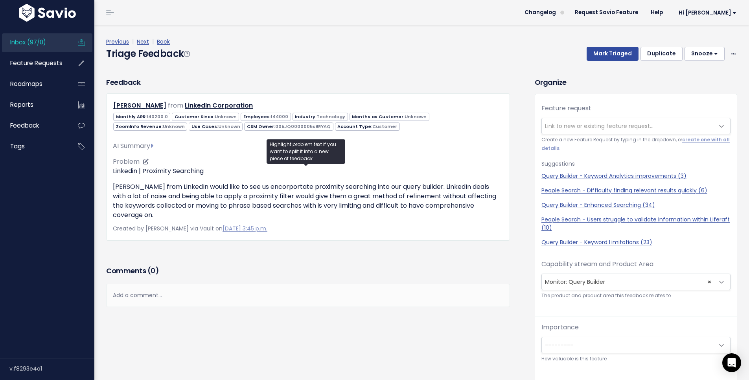
click at [129, 189] on p "Andrea from LinkedIn would like to see us encorportate proximity searching into…" at bounding box center [308, 201] width 390 height 38
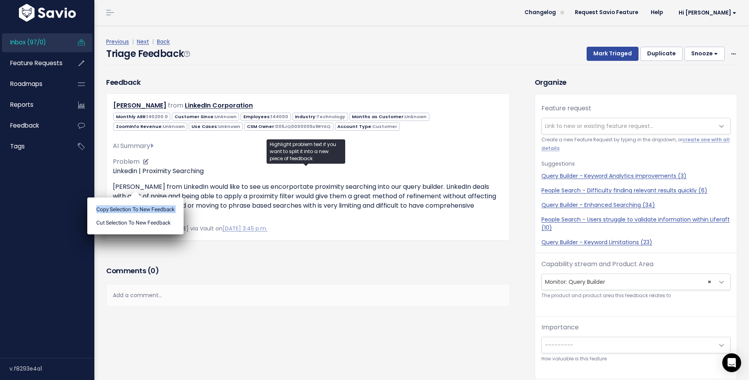
click at [129, 198] on ul "Copy selection to new Feedback Cut selection to new Feedback" at bounding box center [135, 216] width 96 height 37
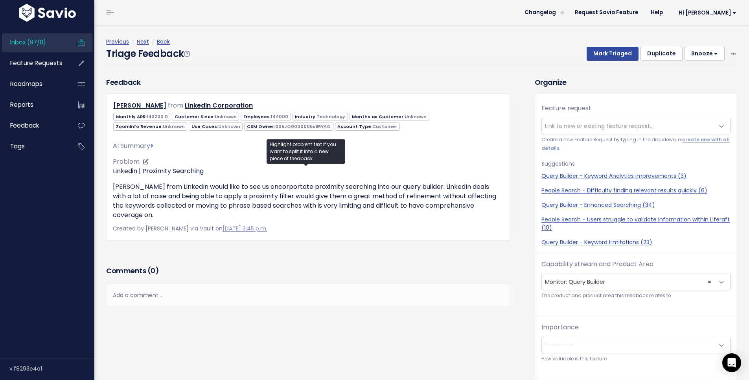
click at [127, 186] on p "Andrea from LinkedIn would like to see us encorportate proximity searching into…" at bounding box center [308, 201] width 390 height 38
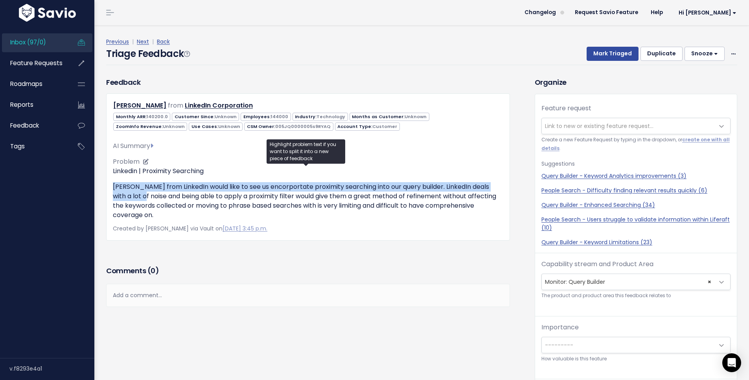
drag, startPoint x: 127, startPoint y: 186, endPoint x: 135, endPoint y: 196, distance: 12.3
click at [135, 196] on p "Andrea from LinkedIn would like to see us encorportate proximity searching into…" at bounding box center [308, 201] width 390 height 38
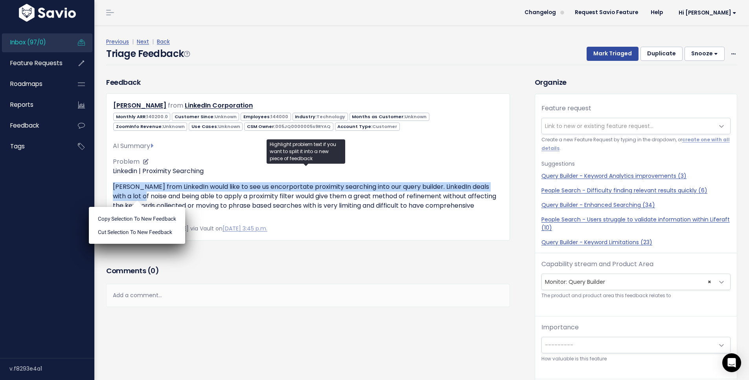
click at [130, 188] on p "Andrea from LinkedIn would like to see us encorportate proximity searching into…" at bounding box center [308, 201] width 390 height 38
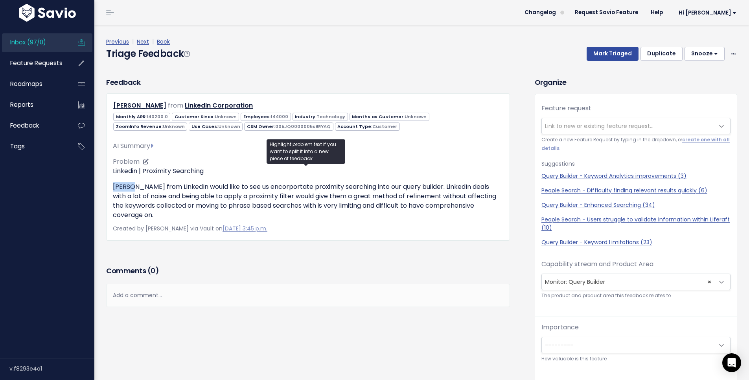
click at [130, 188] on p "Andrea from LinkedIn would like to see us encorportate proximity searching into…" at bounding box center [308, 201] width 390 height 38
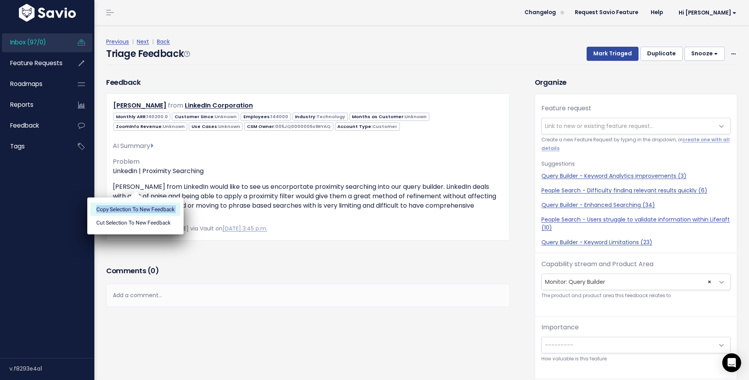
drag, startPoint x: 130, startPoint y: 188, endPoint x: 139, endPoint y: 204, distance: 18.7
click at [139, 204] on ul "Copy selection to new Feedback Cut selection to new Feedback" at bounding box center [135, 216] width 96 height 37
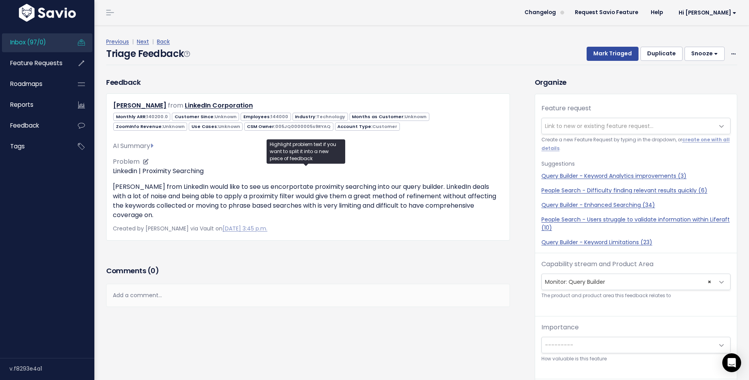
click at [130, 187] on p "Andrea from LinkedIn would like to see us encorportate proximity searching into…" at bounding box center [308, 201] width 390 height 38
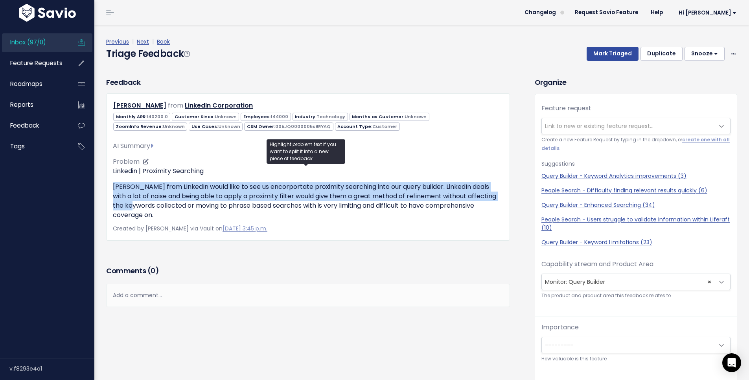
drag, startPoint x: 130, startPoint y: 187, endPoint x: 143, endPoint y: 204, distance: 21.0
click at [143, 204] on p "Andrea from LinkedIn would like to see us encorportate proximity searching into…" at bounding box center [308, 201] width 390 height 38
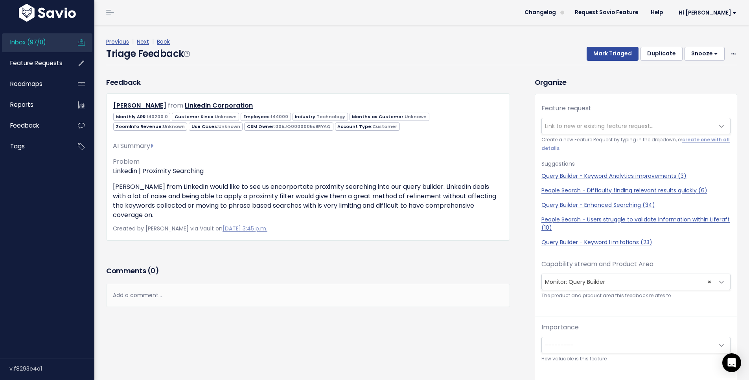
click at [339, 247] on div "Feedback Andrea Ruschenberg from LinkedIn Corporation 144000" at bounding box center [307, 170] width 415 height 187
click at [140, 43] on link "Next" at bounding box center [143, 42] width 12 height 8
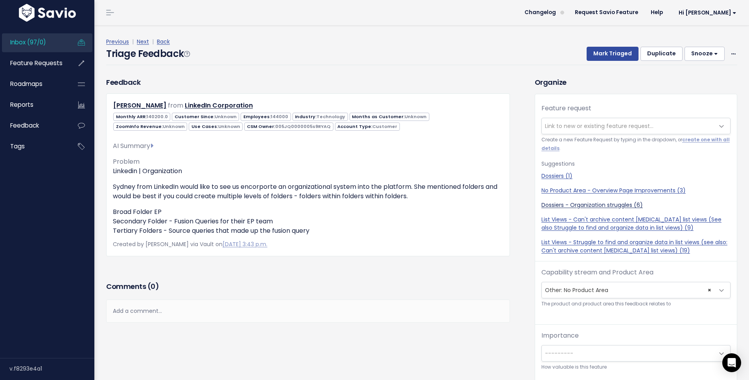
click at [556, 205] on link "Dossiers - Organization struggles (6)" at bounding box center [635, 205] width 189 height 8
select select "56927"
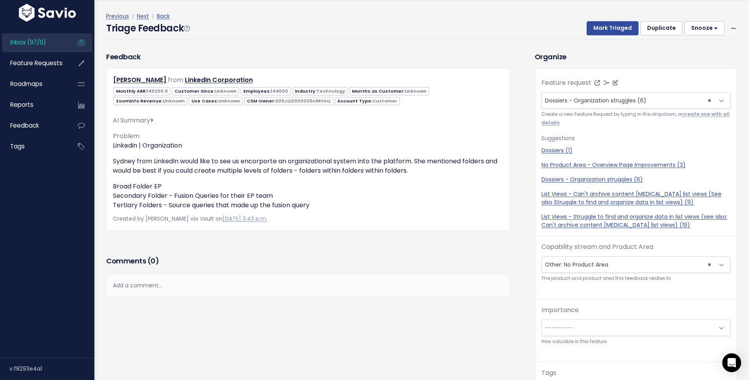
scroll to position [26, 0]
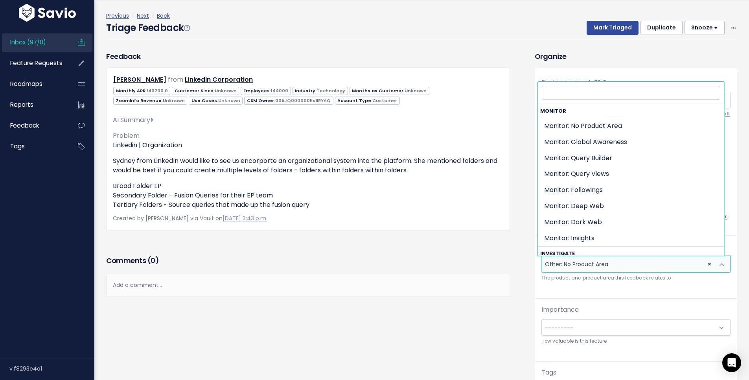
click at [590, 260] on span "× Other: No Product Area" at bounding box center [627, 265] width 172 height 16
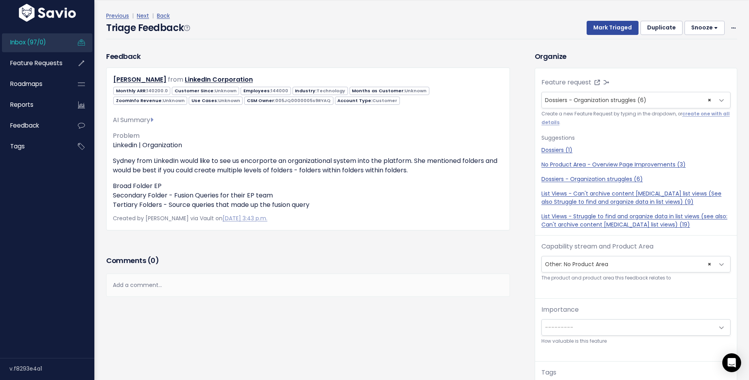
click at [497, 257] on h3 "Comments ( 0 )" at bounding box center [308, 260] width 404 height 11
click at [585, 268] on span "× Other: No Product Area" at bounding box center [627, 265] width 172 height 16
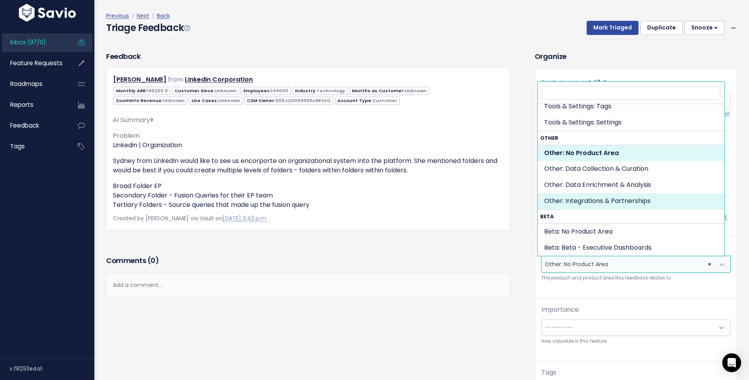
click at [502, 270] on div "Comments ( 0 )" at bounding box center [308, 264] width 404 height 20
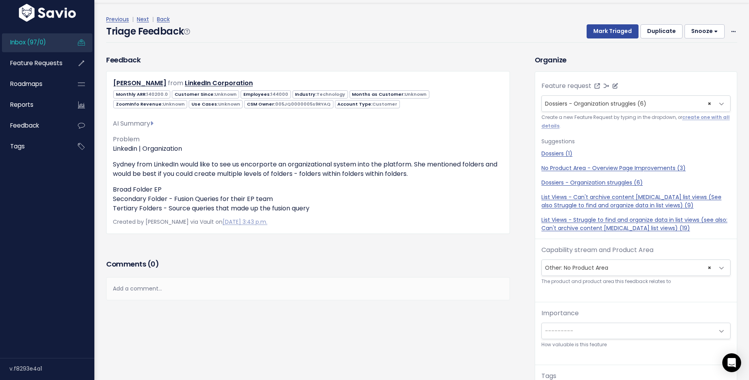
scroll to position [26, 0]
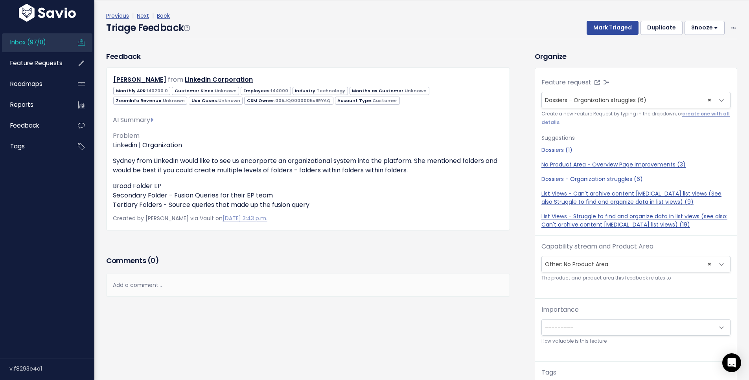
click at [592, 325] on span "---------" at bounding box center [627, 328] width 172 height 16
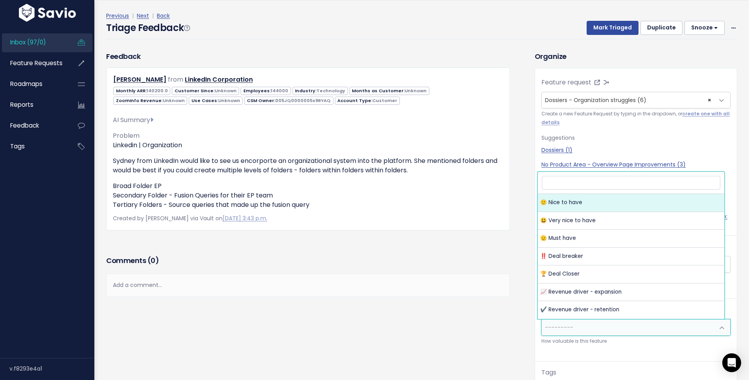
select select "NICE_TO_HAVE"
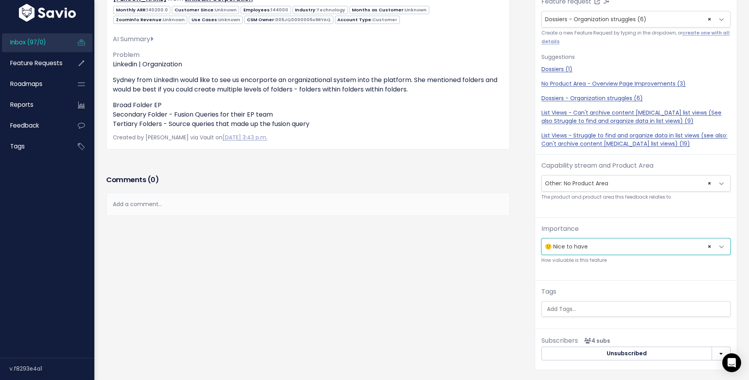
scroll to position [0, 0]
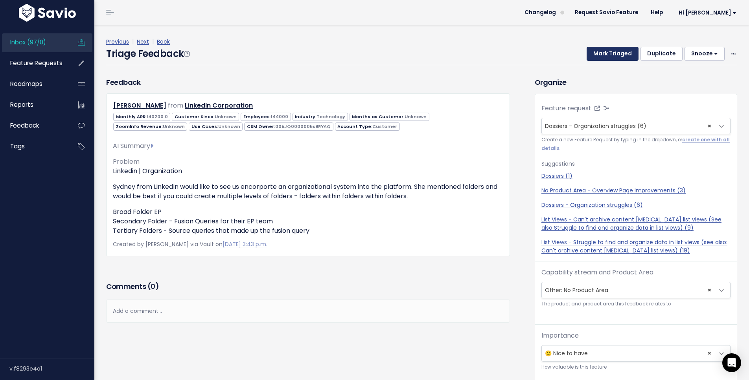
click at [597, 53] on button "Mark Triaged" at bounding box center [612, 54] width 52 height 14
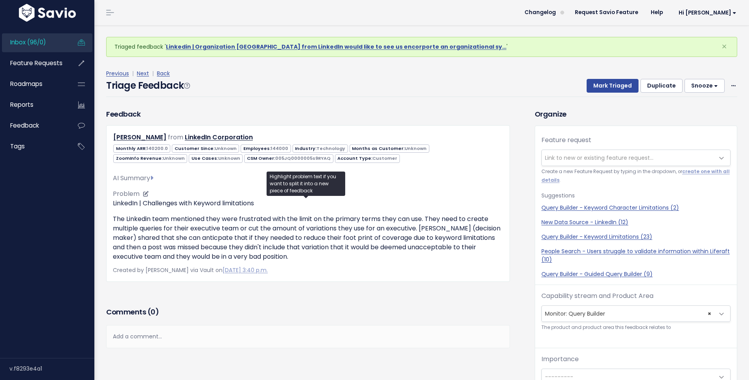
click at [125, 205] on p "LinkedIn | Challenges with Keyword limitations" at bounding box center [308, 203] width 390 height 9
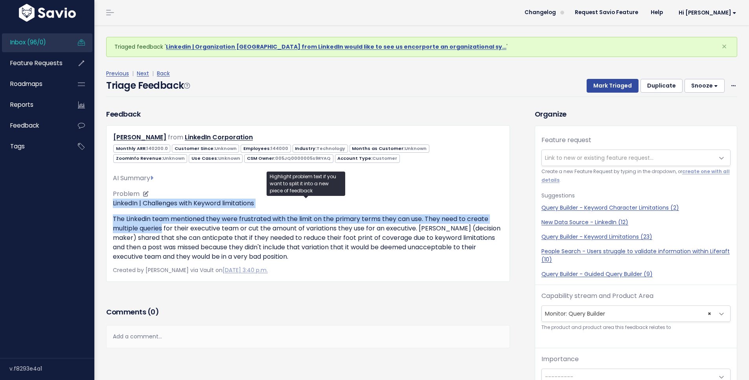
drag, startPoint x: 125, startPoint y: 205, endPoint x: 141, endPoint y: 229, distance: 29.5
click at [141, 229] on div "LinkedIn | Challenges with Keyword limitations The Linkedin team mentioned they…" at bounding box center [308, 230] width 390 height 63
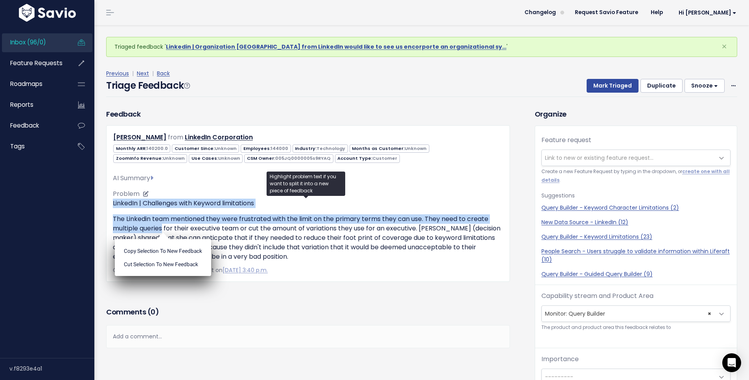
click at [121, 224] on p "The Linkedin team mentioned they were frustrated with the limit on the primary …" at bounding box center [308, 238] width 390 height 47
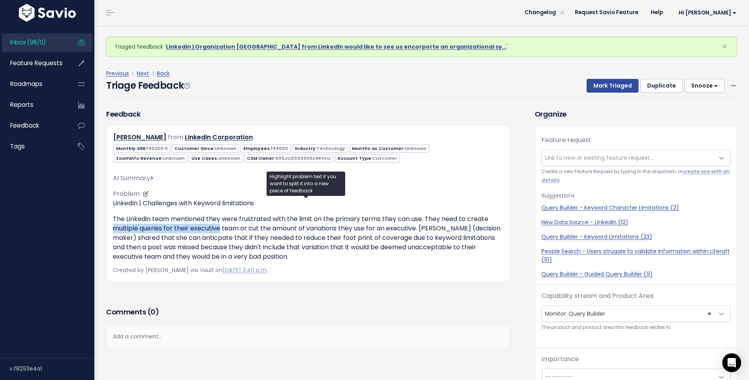
drag, startPoint x: 121, startPoint y: 224, endPoint x: 199, endPoint y: 226, distance: 78.2
click at [198, 226] on p "The Linkedin team mentioned they were frustrated with the limit on the primary …" at bounding box center [308, 238] width 390 height 47
click at [255, 217] on p "The Linkedin team mentioned they were frustrated with the limit on the primary …" at bounding box center [308, 238] width 390 height 47
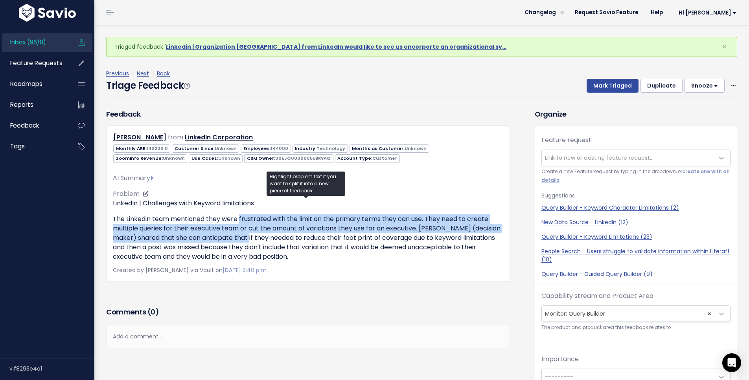
drag, startPoint x: 256, startPoint y: 224, endPoint x: 264, endPoint y: 242, distance: 19.7
click at [264, 242] on p "The Linkedin team mentioned they were frustrated with the limit on the primary …" at bounding box center [308, 238] width 390 height 47
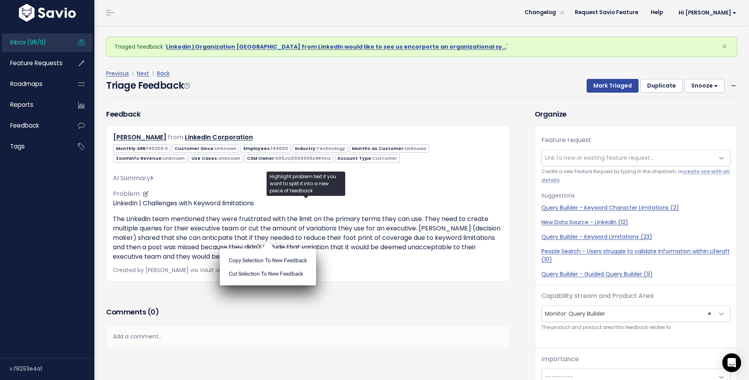
click at [228, 218] on p "The Linkedin team mentioned they were frustrated with the limit on the primary …" at bounding box center [308, 238] width 390 height 47
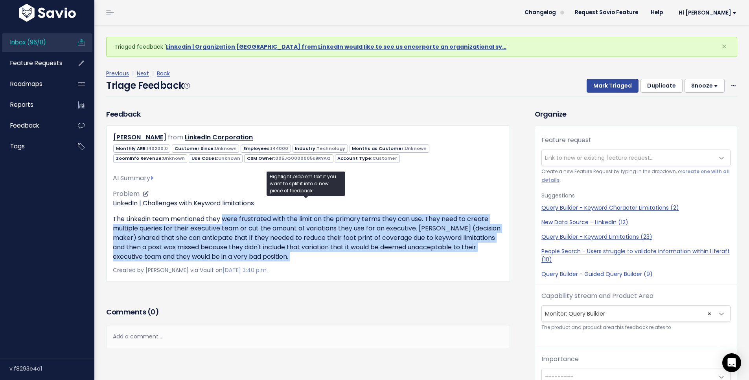
drag, startPoint x: 228, startPoint y: 218, endPoint x: 314, endPoint y: 258, distance: 95.1
click at [314, 258] on p "The Linkedin team mentioned they were frustrated with the limit on the primary …" at bounding box center [308, 238] width 390 height 47
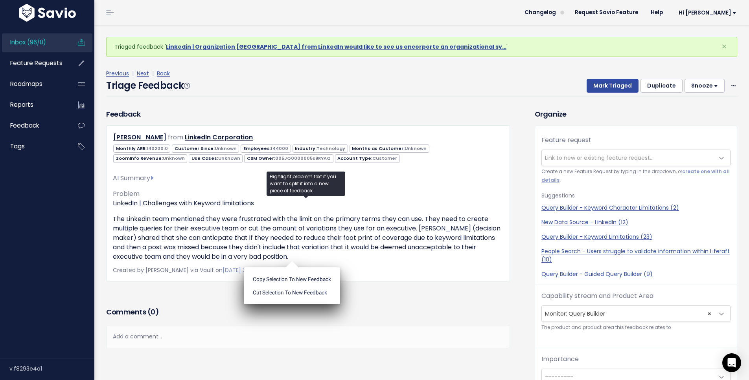
click at [400, 104] on div "Previous | Next | Back Triage Feedback Mark Triaged Duplicate Snooze 1 day 3 da…" at bounding box center [424, 83] width 637 height 52
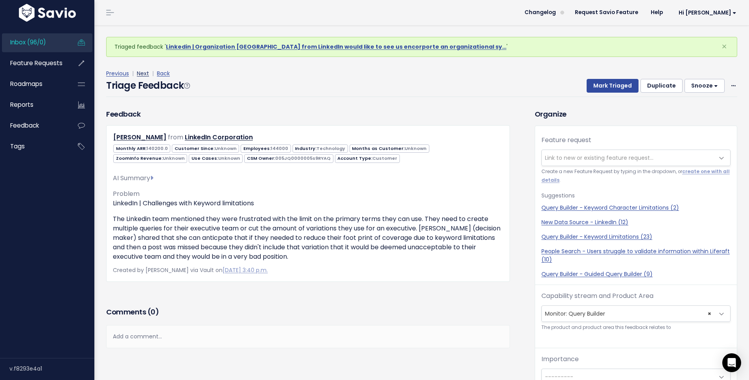
click at [142, 75] on link "Next" at bounding box center [143, 74] width 12 height 8
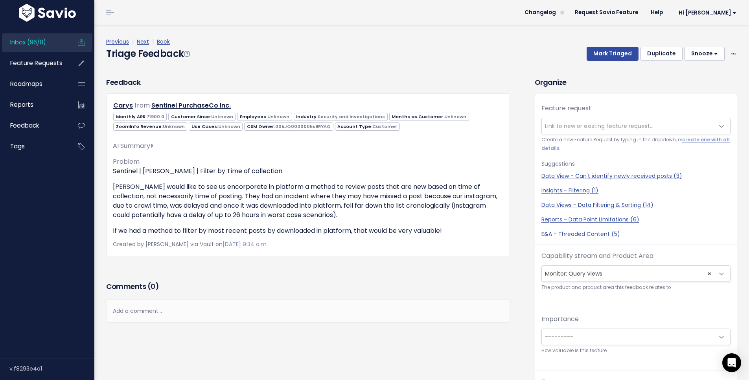
click at [298, 47] on div "Triage Feedback Mark Triaged Duplicate [GEOGRAPHIC_DATA] 1 day 3 days 7 days 14…" at bounding box center [421, 56] width 631 height 18
click at [150, 43] on span "|" at bounding box center [152, 42] width 5 height 8
click at [145, 42] on link "Next" at bounding box center [143, 42] width 12 height 8
